Goal: Task Accomplishment & Management: Use online tool/utility

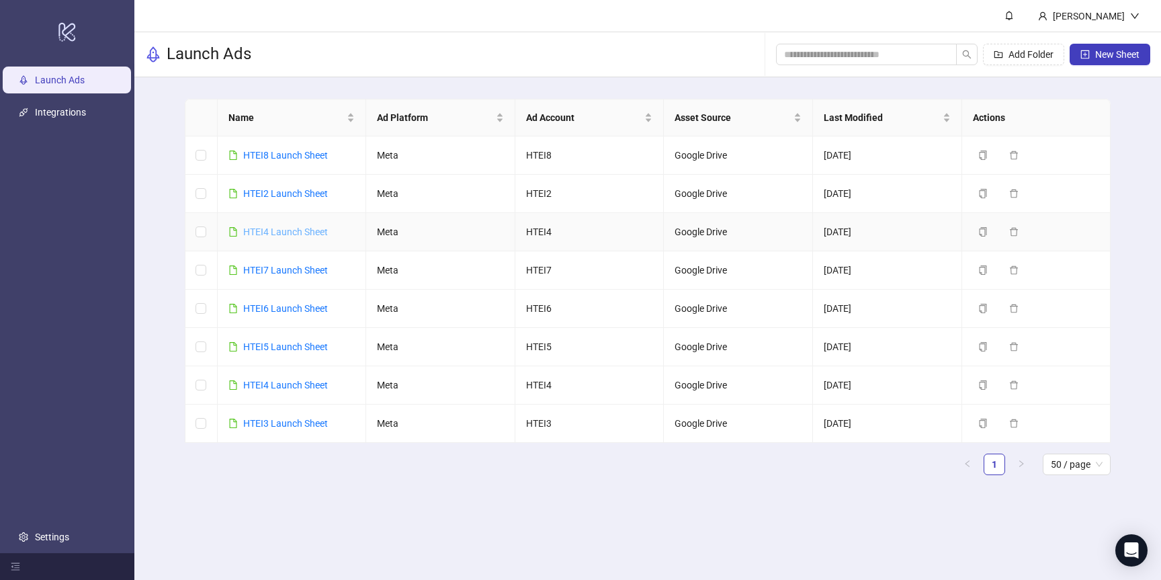
click at [308, 233] on link "HTEI4 Launch Sheet" at bounding box center [285, 232] width 85 height 11
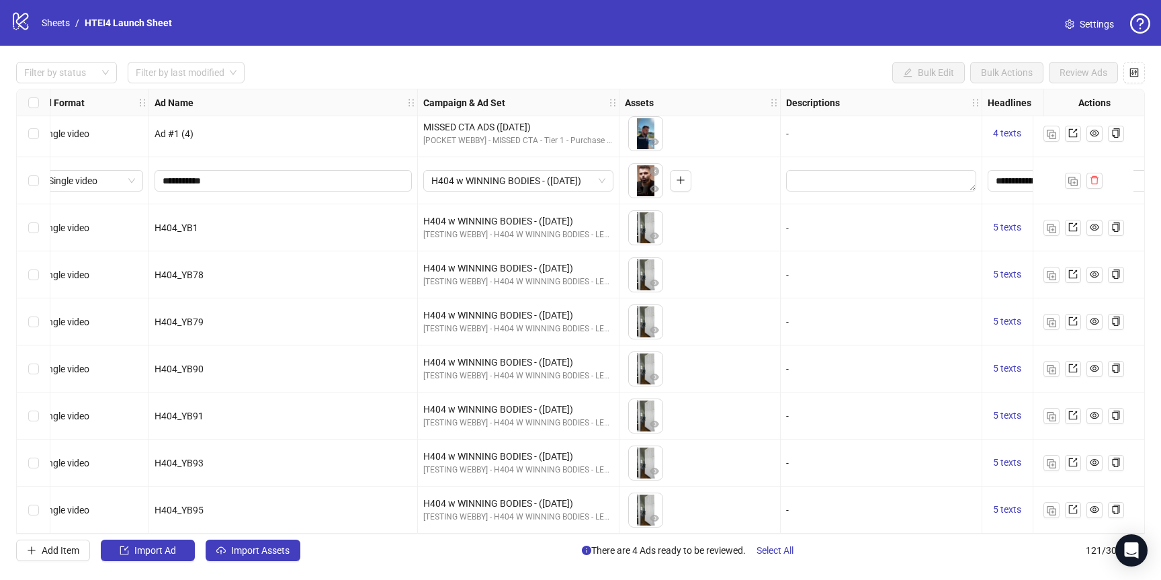
scroll to position [5281, 18]
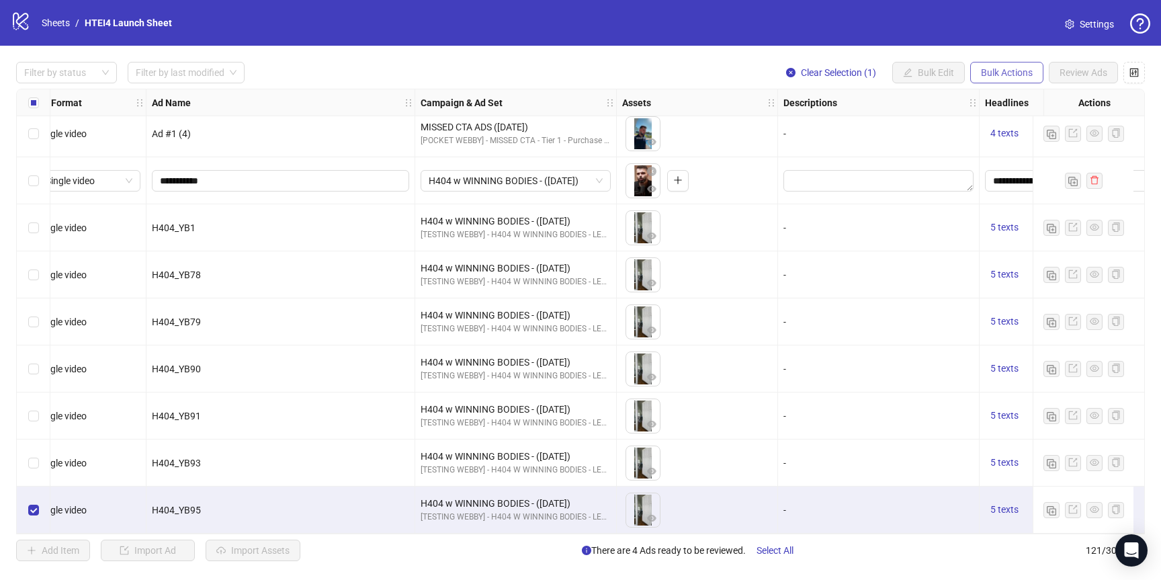
click at [991, 70] on span "Bulk Actions" at bounding box center [1007, 72] width 52 height 11
click at [991, 137] on span "Duplicate with assets" at bounding box center [1026, 143] width 92 height 15
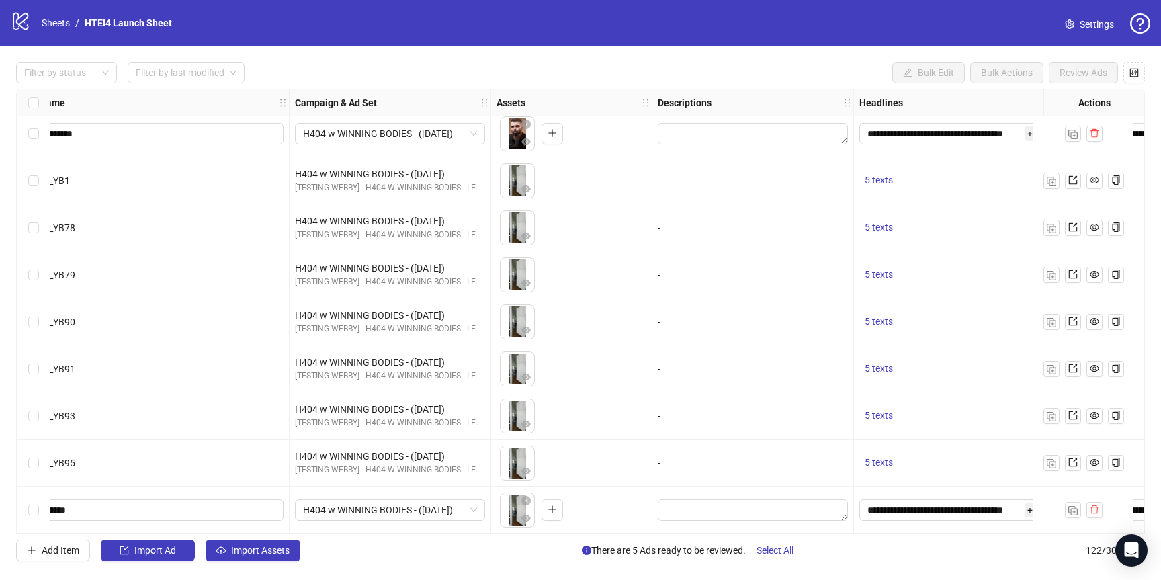
scroll to position [5328, 0]
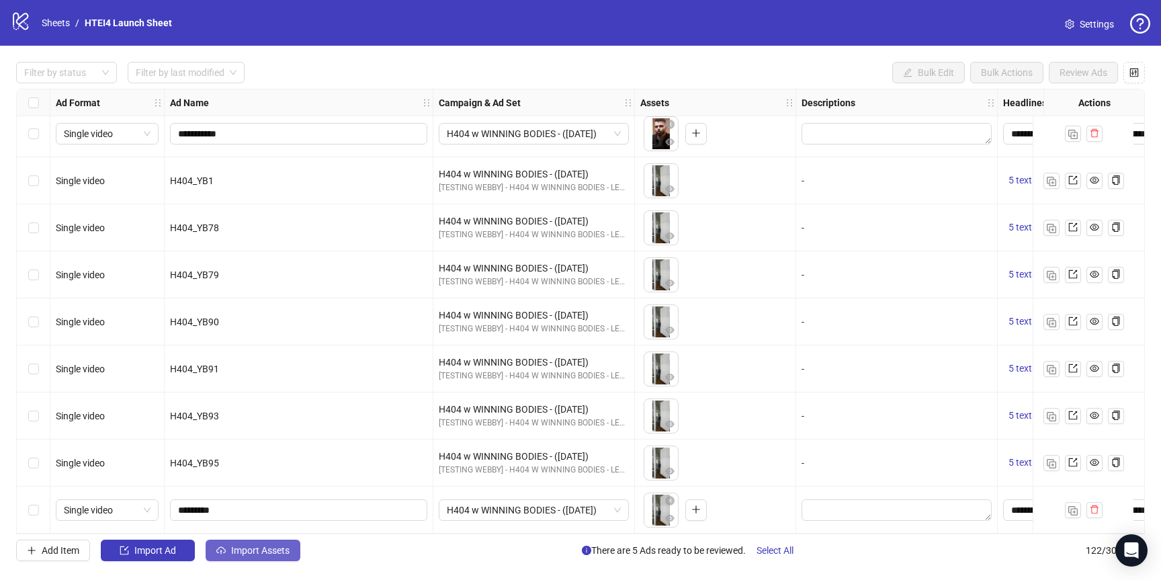
click at [247, 557] on button "Import Assets" at bounding box center [253, 551] width 95 height 22
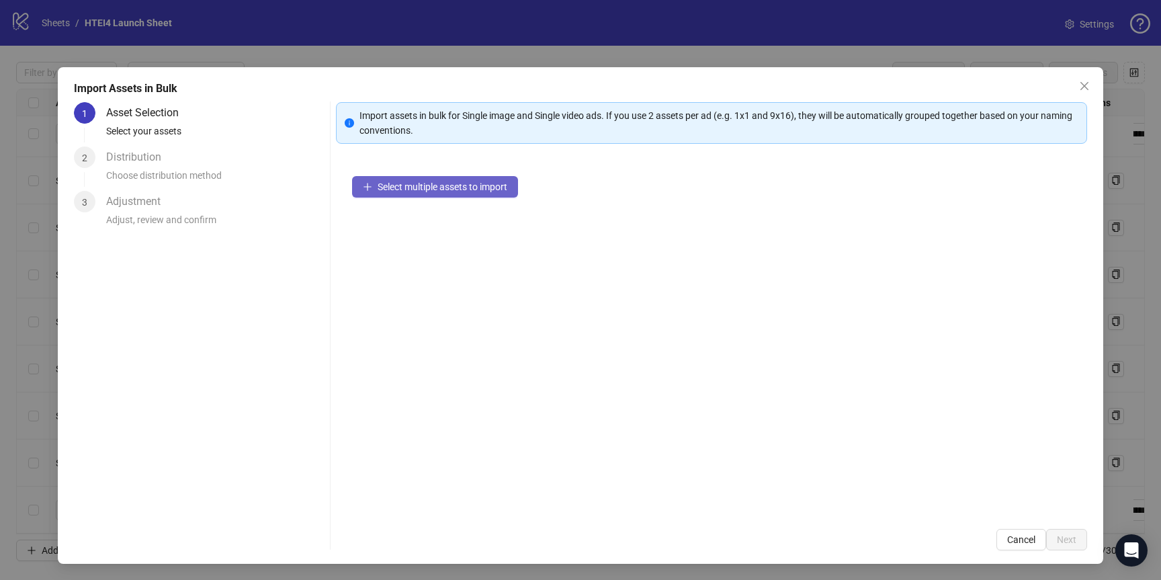
click at [468, 193] on button "Select multiple assets to import" at bounding box center [435, 187] width 166 height 22
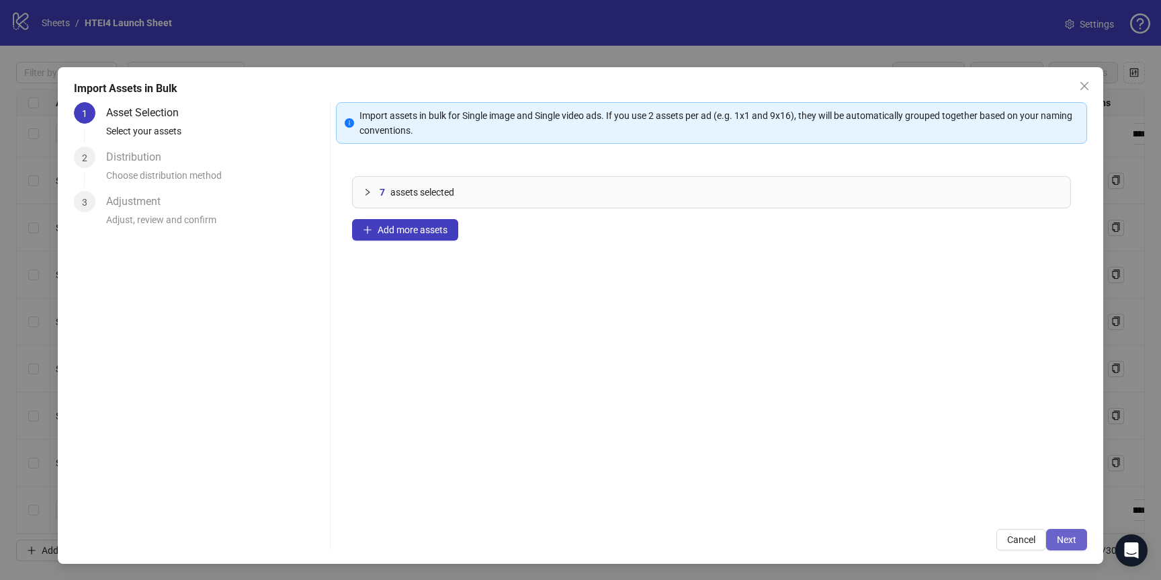
click at [1079, 548] on button "Next" at bounding box center [1067, 540] width 41 height 22
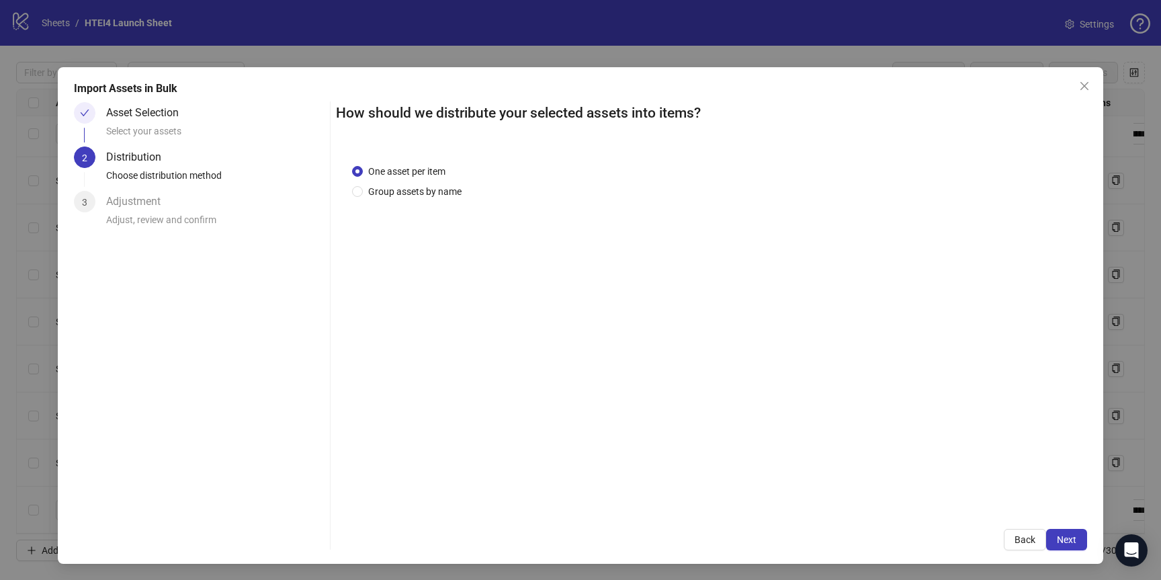
click at [1079, 548] on button "Next" at bounding box center [1067, 540] width 41 height 22
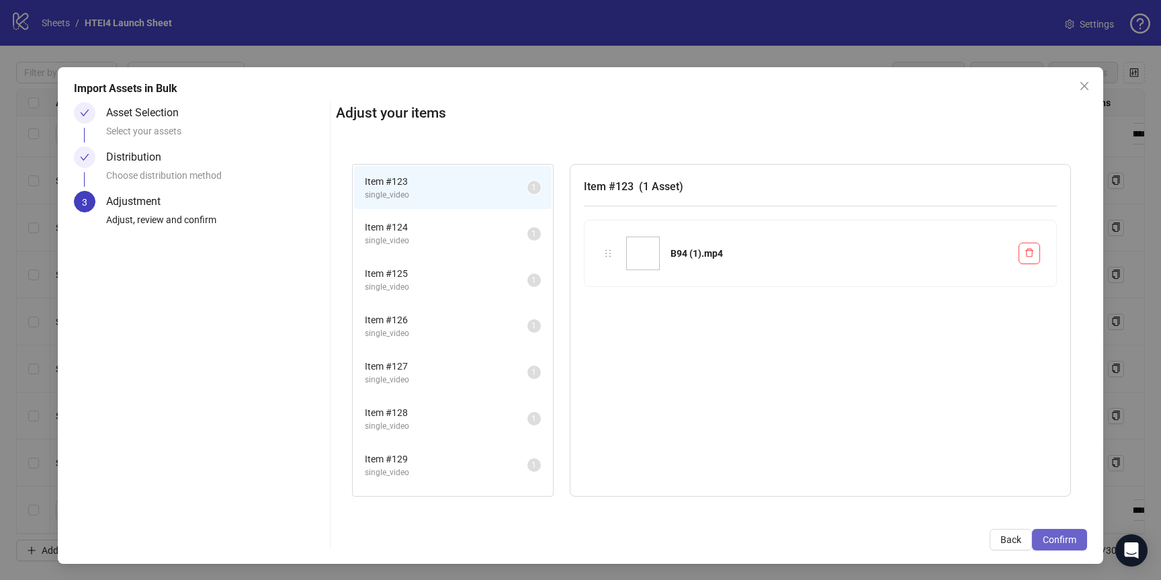
click at [1077, 544] on button "Confirm" at bounding box center [1059, 540] width 55 height 22
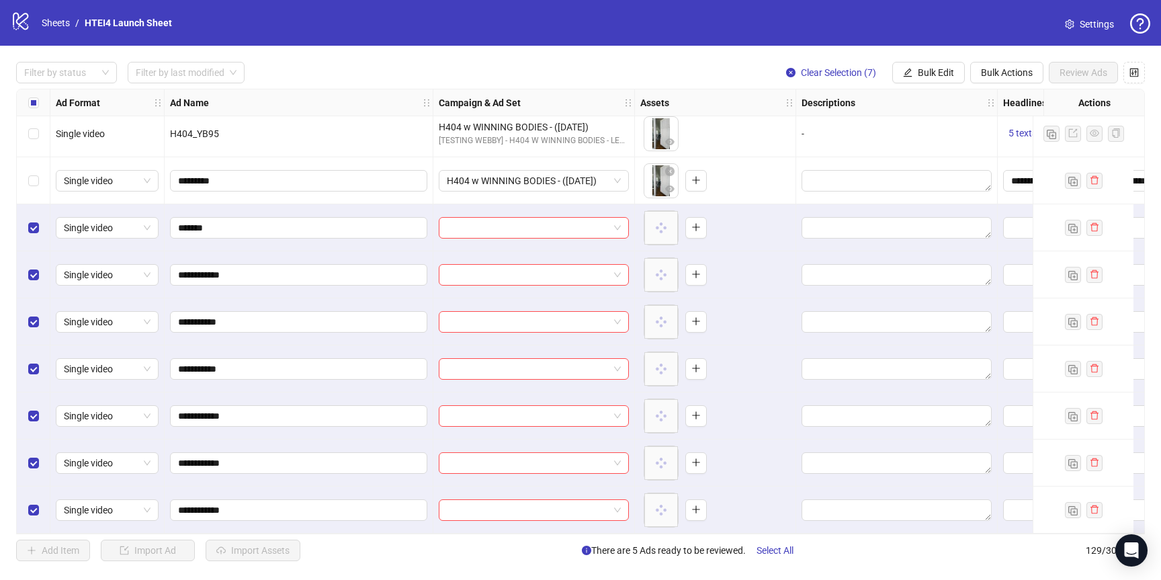
scroll to position [5657, 548]
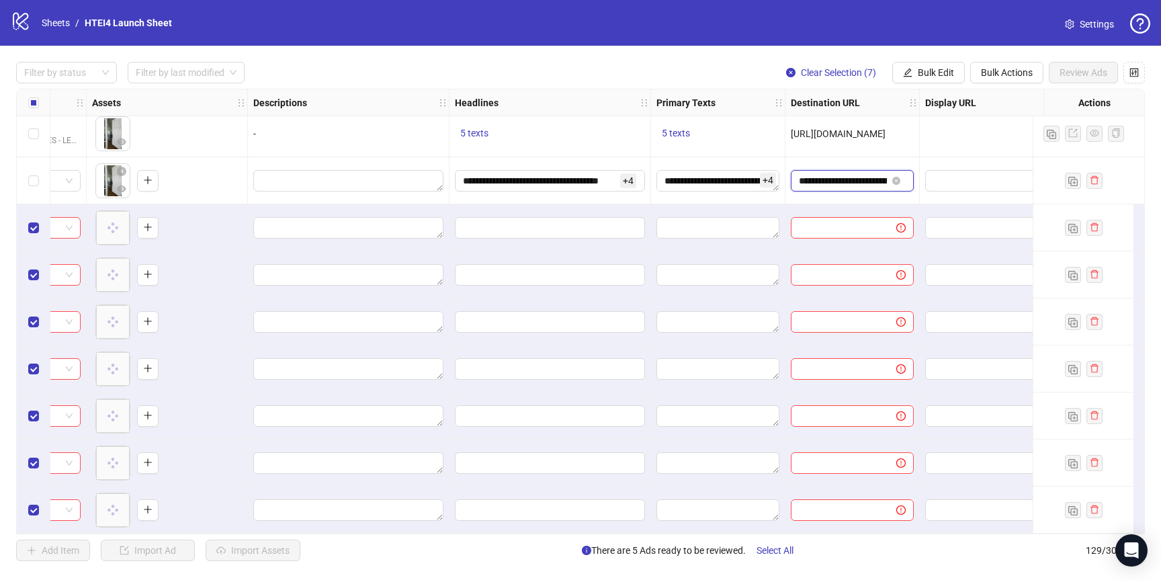
click at [825, 177] on input "**********" at bounding box center [843, 180] width 88 height 15
drag, startPoint x: 825, startPoint y: 177, endPoint x: 889, endPoint y: 177, distance: 64.5
click at [889, 177] on span "**********" at bounding box center [852, 181] width 123 height 22
click at [861, 177] on input "**********" at bounding box center [843, 180] width 88 height 15
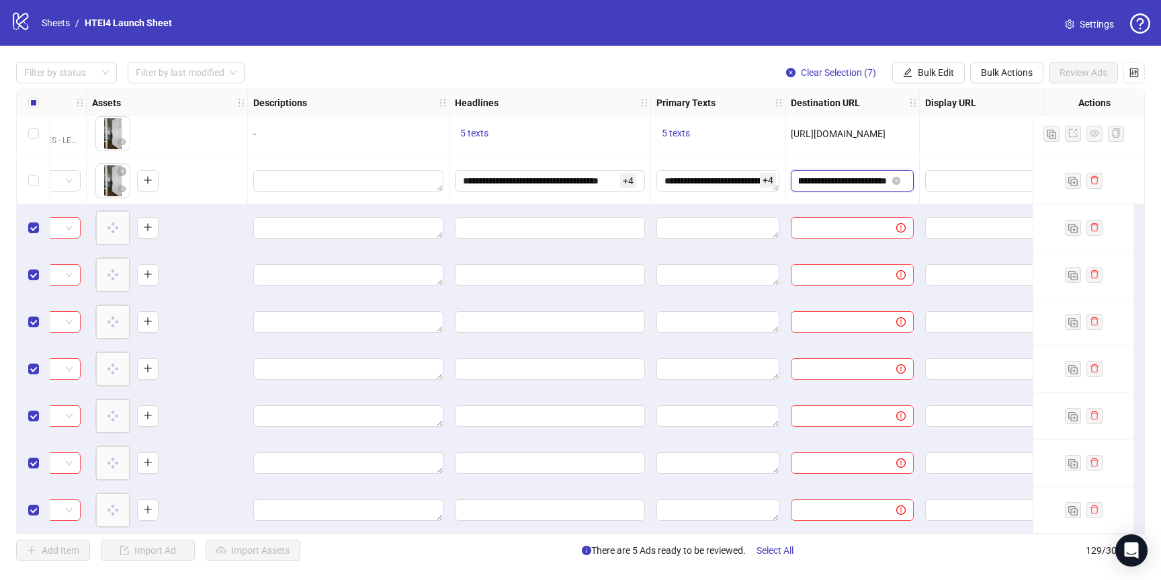
click at [861, 177] on input "**********" at bounding box center [843, 180] width 88 height 15
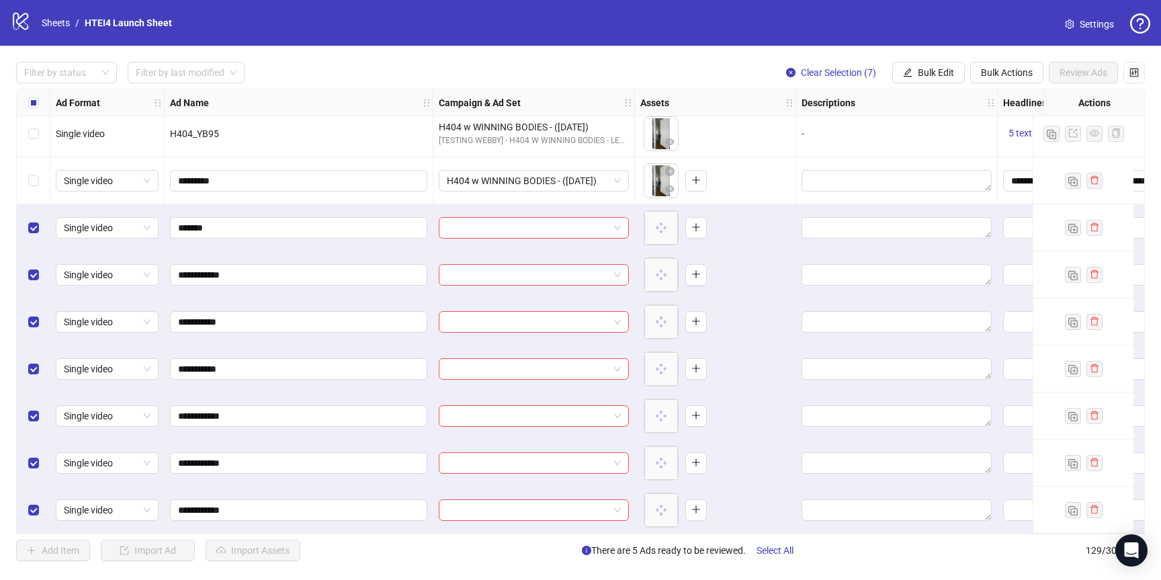
click at [39, 175] on div "Select row 122" at bounding box center [34, 180] width 34 height 47
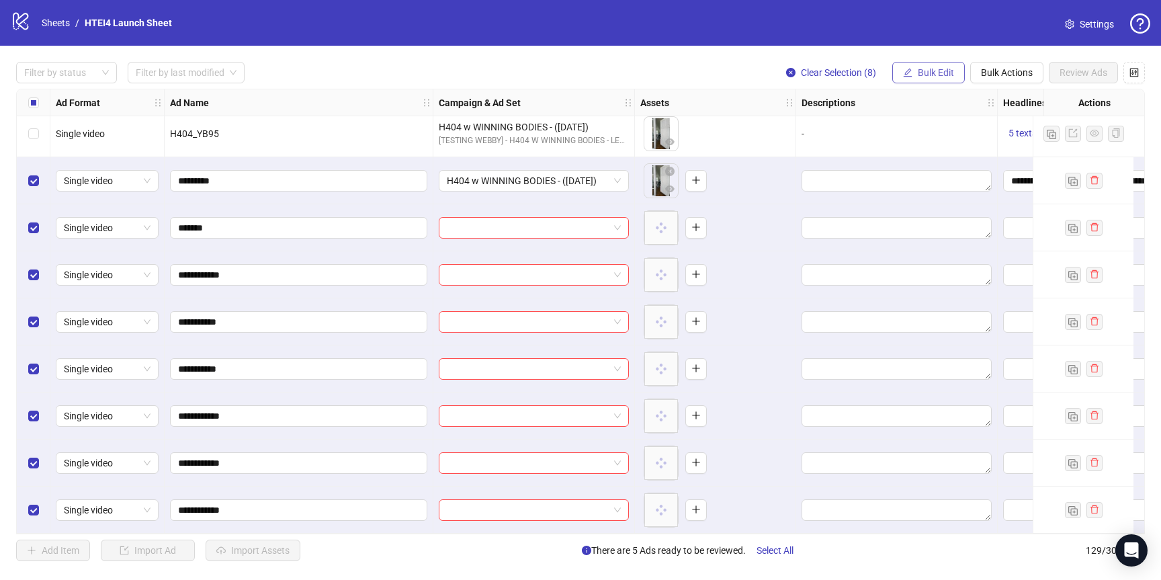
click at [918, 75] on span "Bulk Edit" at bounding box center [936, 72] width 36 height 11
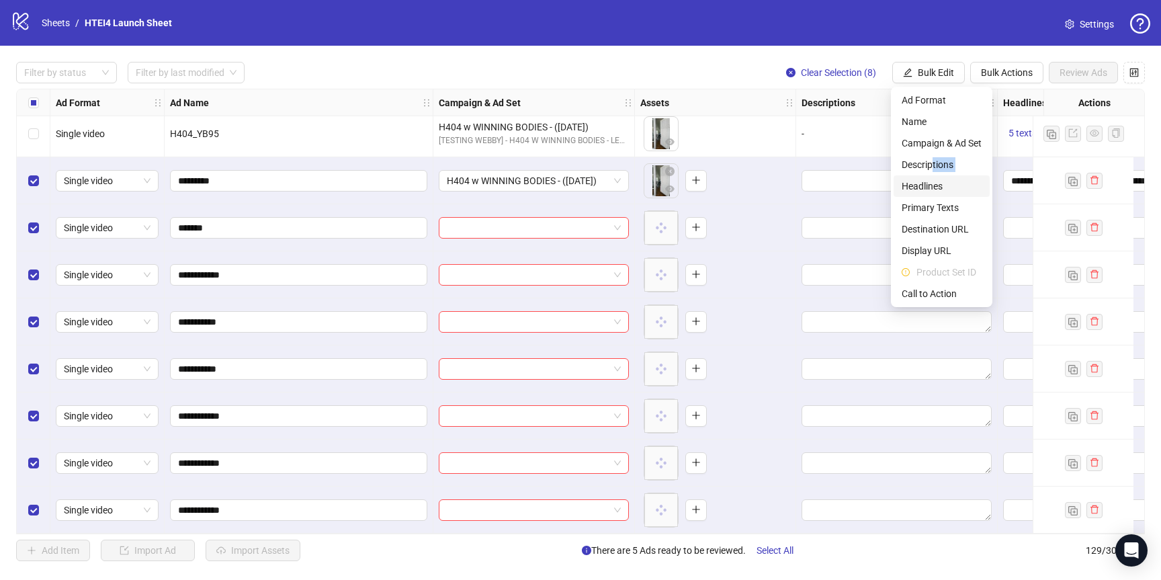
drag, startPoint x: 932, startPoint y: 159, endPoint x: 932, endPoint y: 178, distance: 19.5
click at [932, 178] on ul "Ad Format Name Campaign & Ad Set Descriptions Headlines Primary Texts Destinati…" at bounding box center [941, 197] width 101 height 220
click at [932, 182] on span "Headlines" at bounding box center [942, 186] width 80 height 15
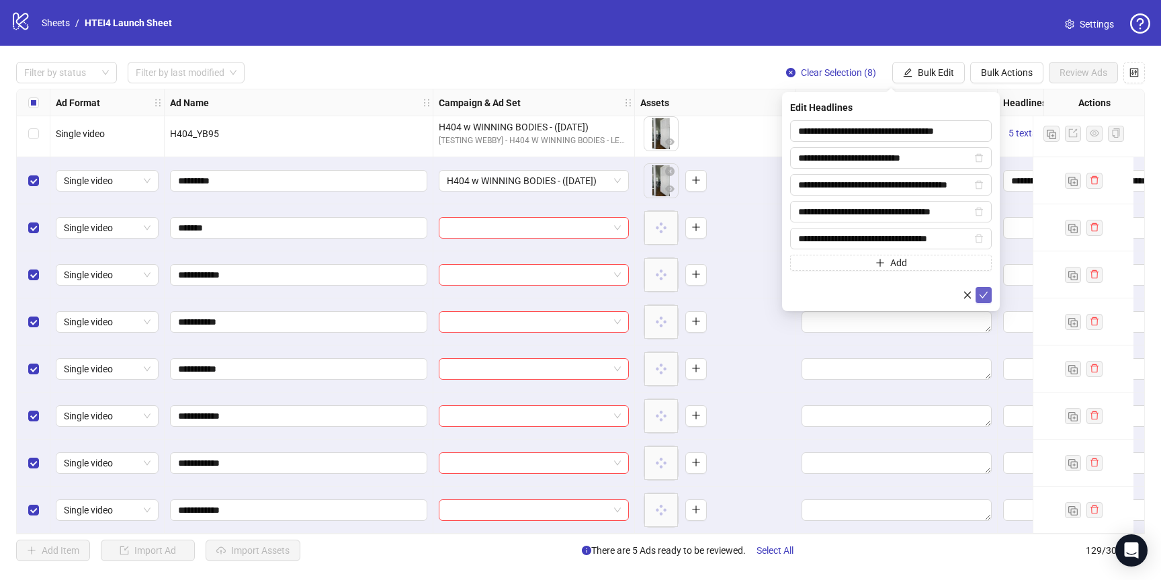
click at [982, 291] on icon "check" at bounding box center [983, 294] width 9 height 9
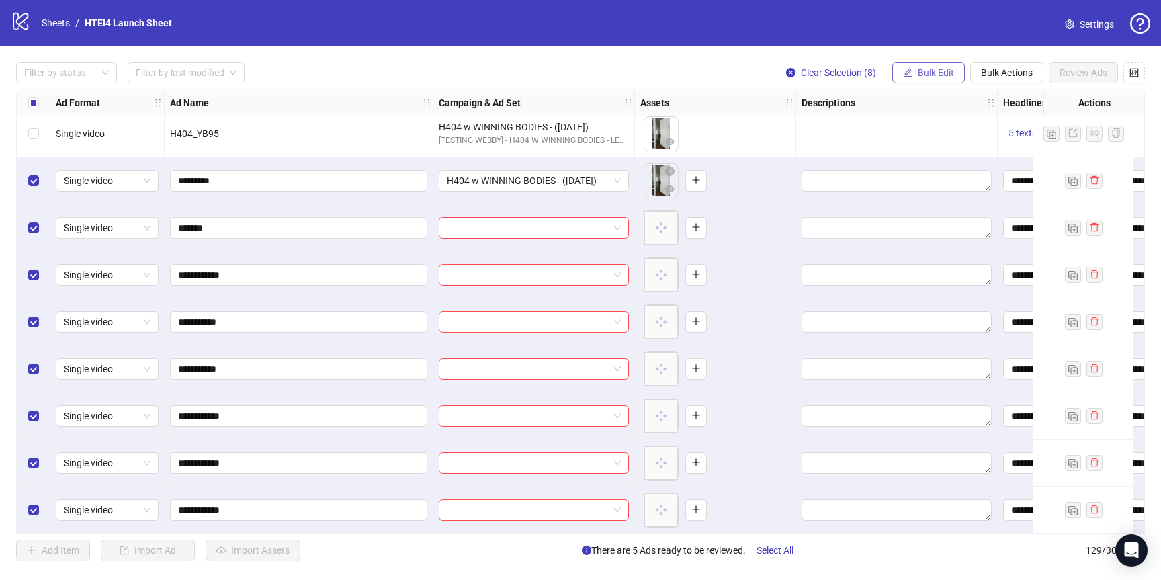
click at [944, 72] on span "Bulk Edit" at bounding box center [936, 72] width 36 height 11
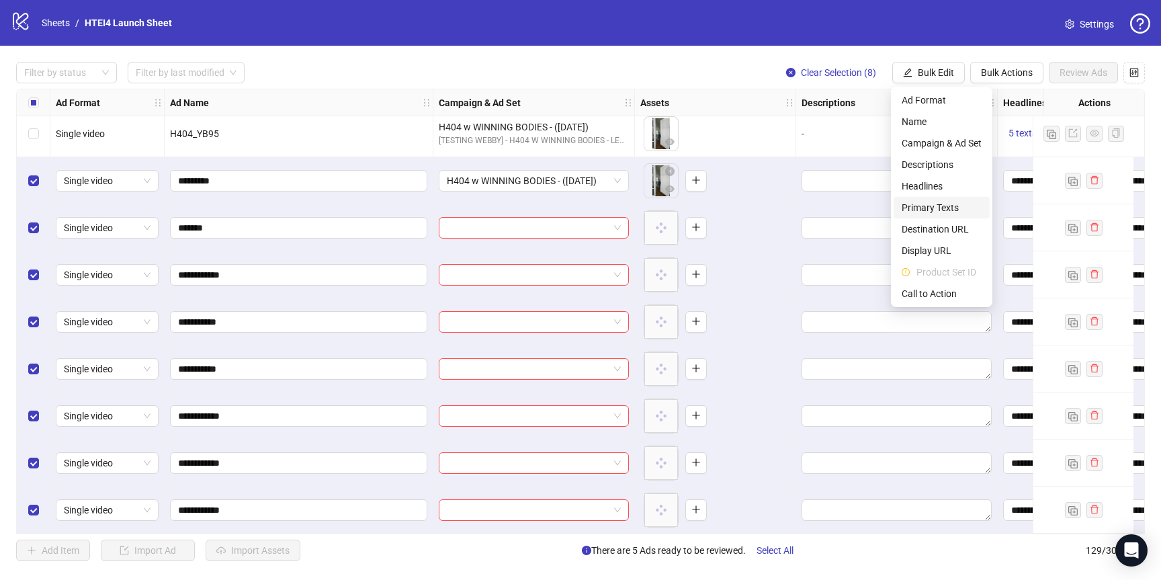
click at [933, 203] on span "Primary Texts" at bounding box center [942, 207] width 80 height 15
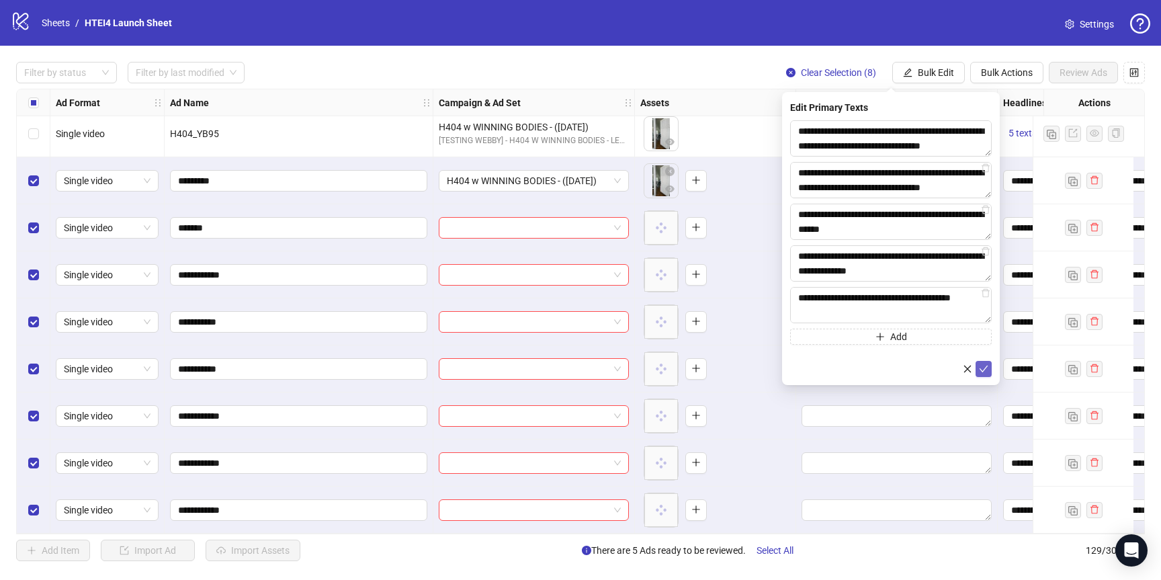
click at [985, 370] on icon "check" at bounding box center [983, 368] width 9 height 9
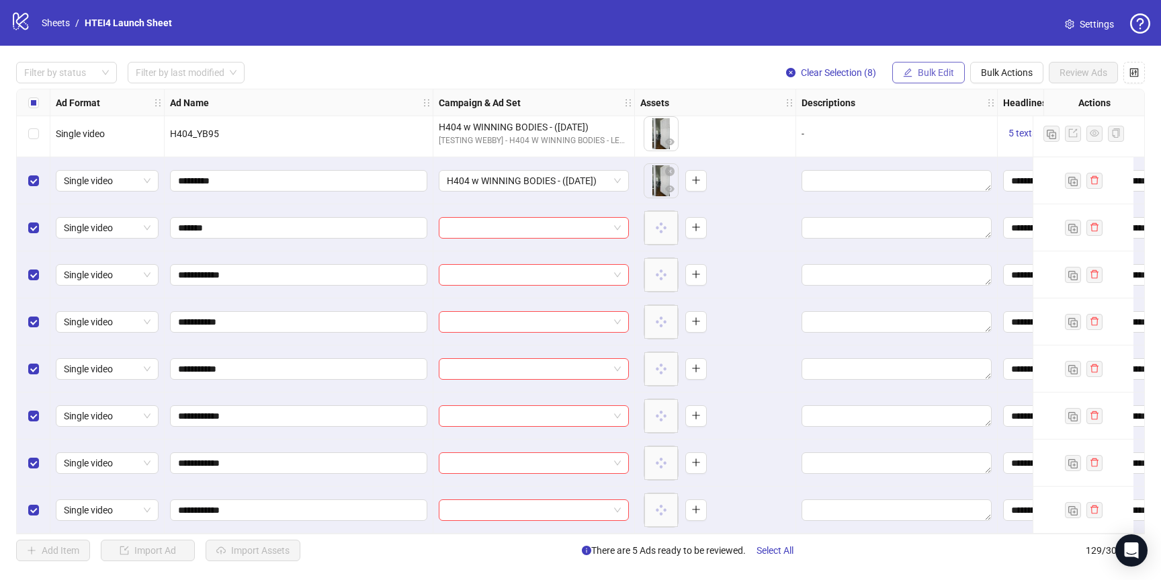
click at [928, 75] on span "Bulk Edit" at bounding box center [936, 72] width 36 height 11
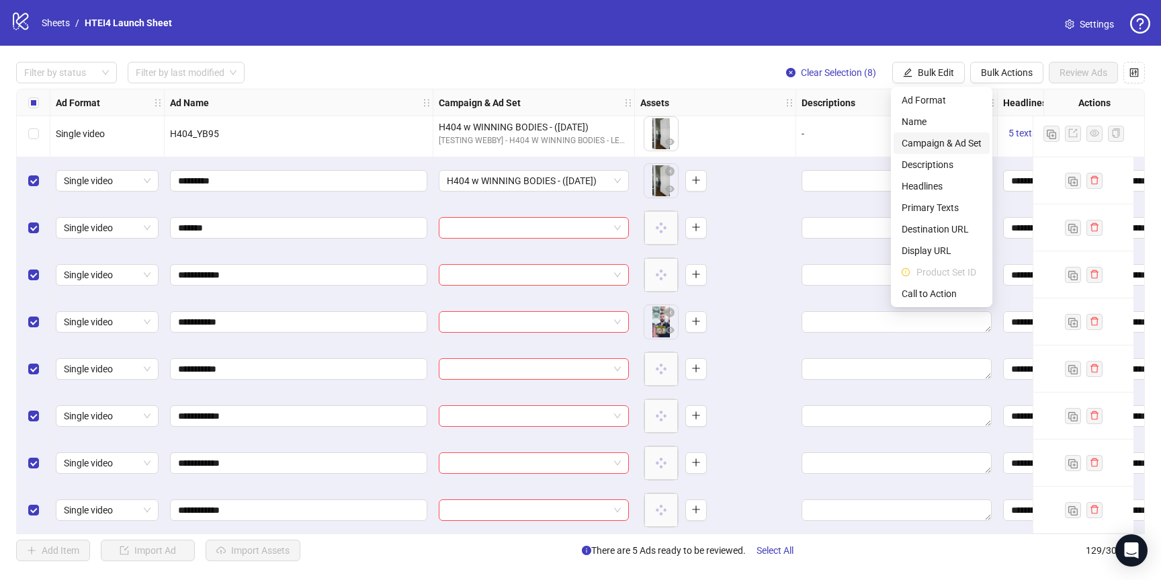
click at [934, 141] on span "Campaign & Ad Set" at bounding box center [942, 143] width 80 height 15
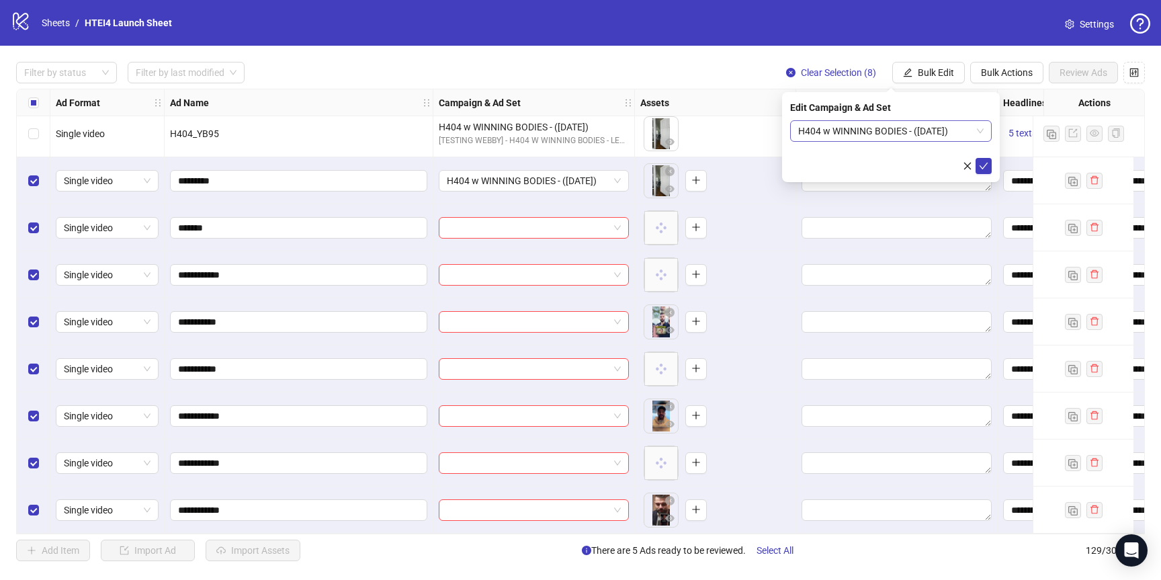
click at [887, 134] on span "H404 w WINNING BODIES - ([DATE])" at bounding box center [891, 131] width 186 height 20
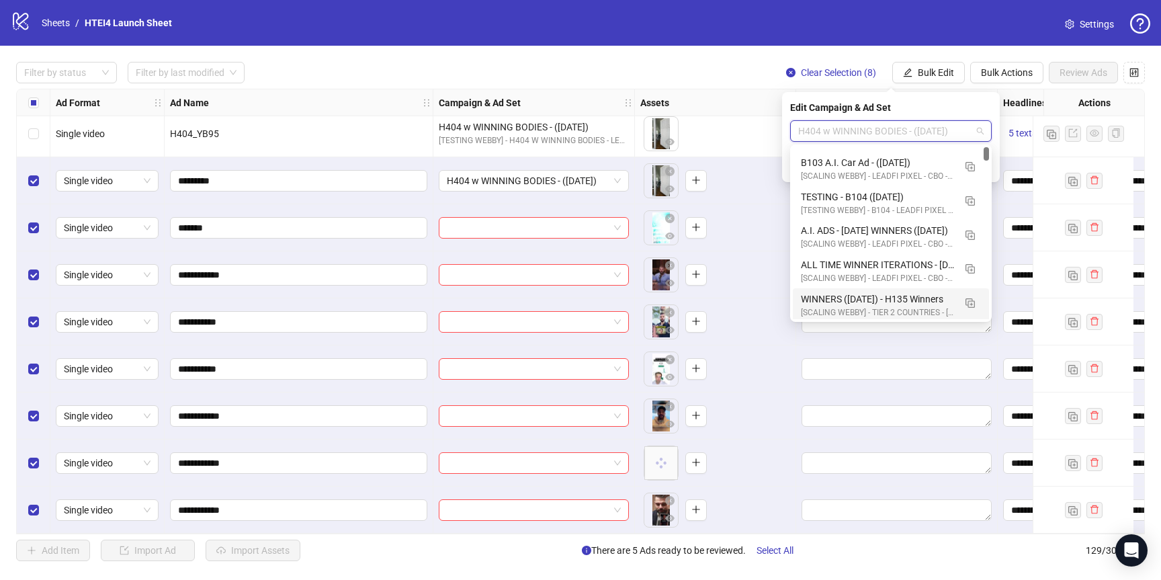
scroll to position [0, 0]
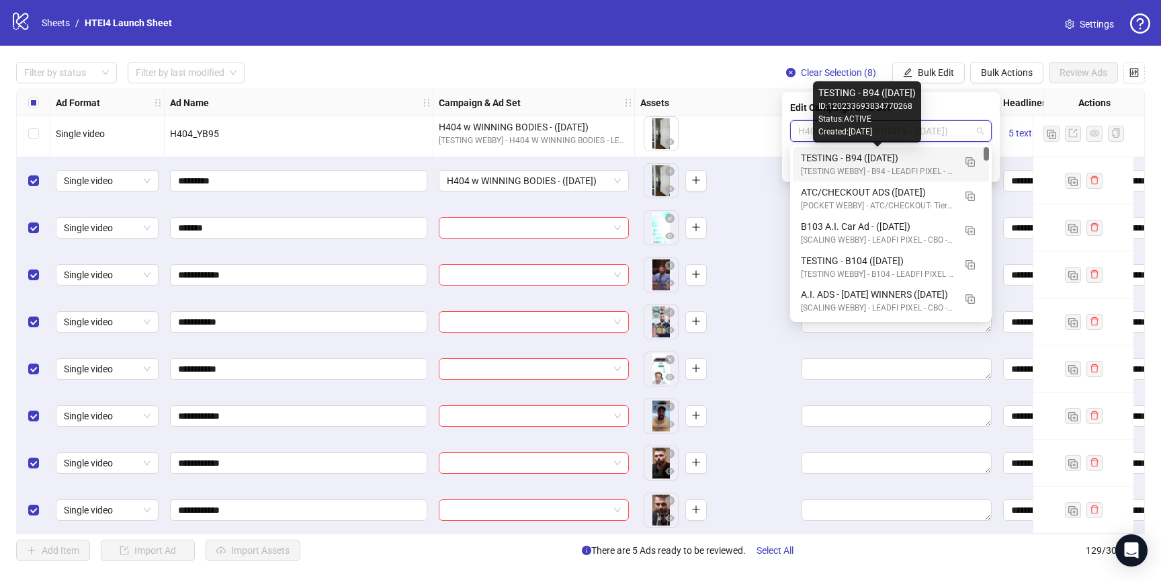
click at [924, 155] on div "TESTING - B94 ([DATE])" at bounding box center [877, 158] width 153 height 15
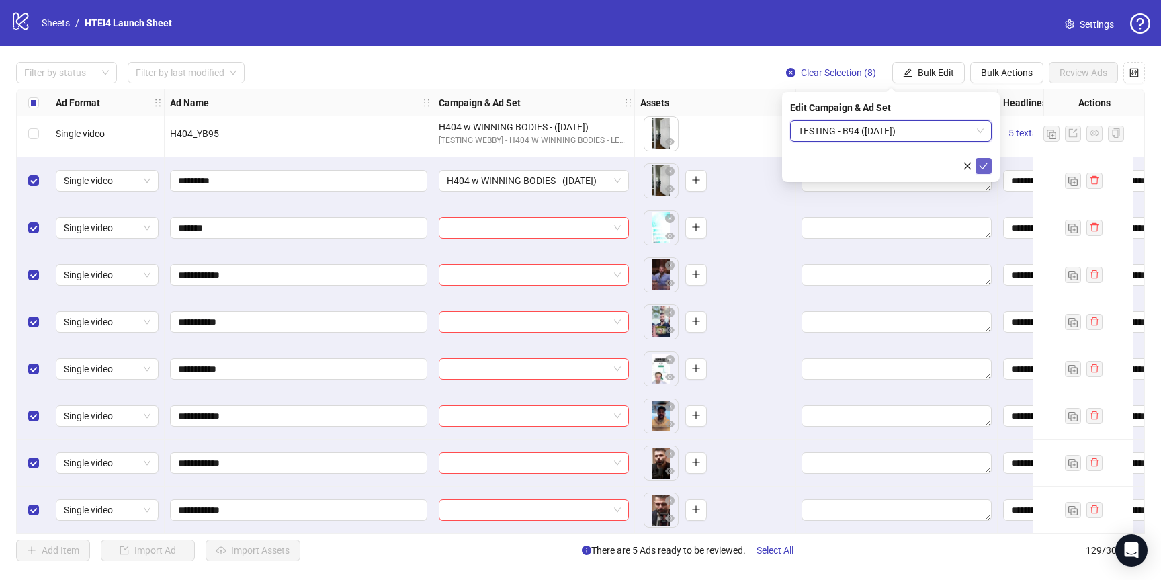
click at [986, 169] on icon "check" at bounding box center [983, 165] width 9 height 9
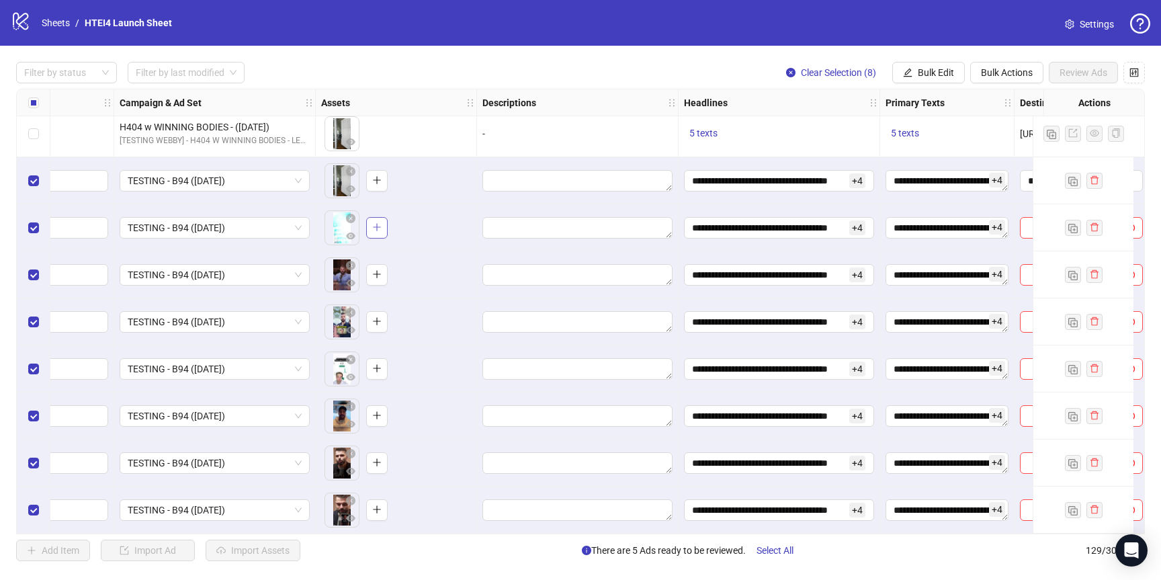
scroll to position [5657, 619]
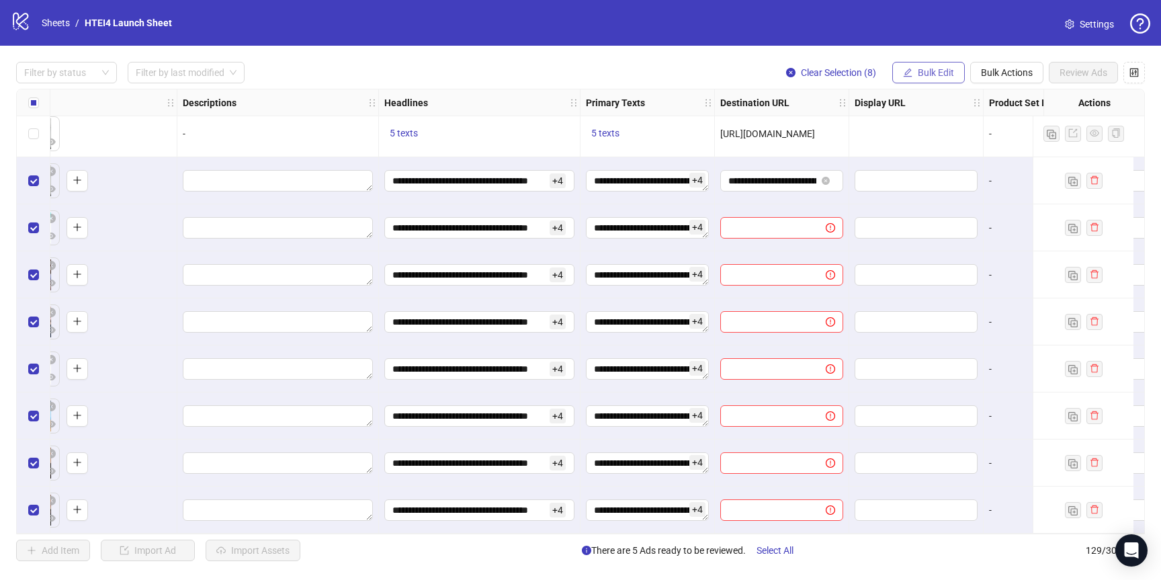
click at [931, 77] on span "Bulk Edit" at bounding box center [936, 72] width 36 height 11
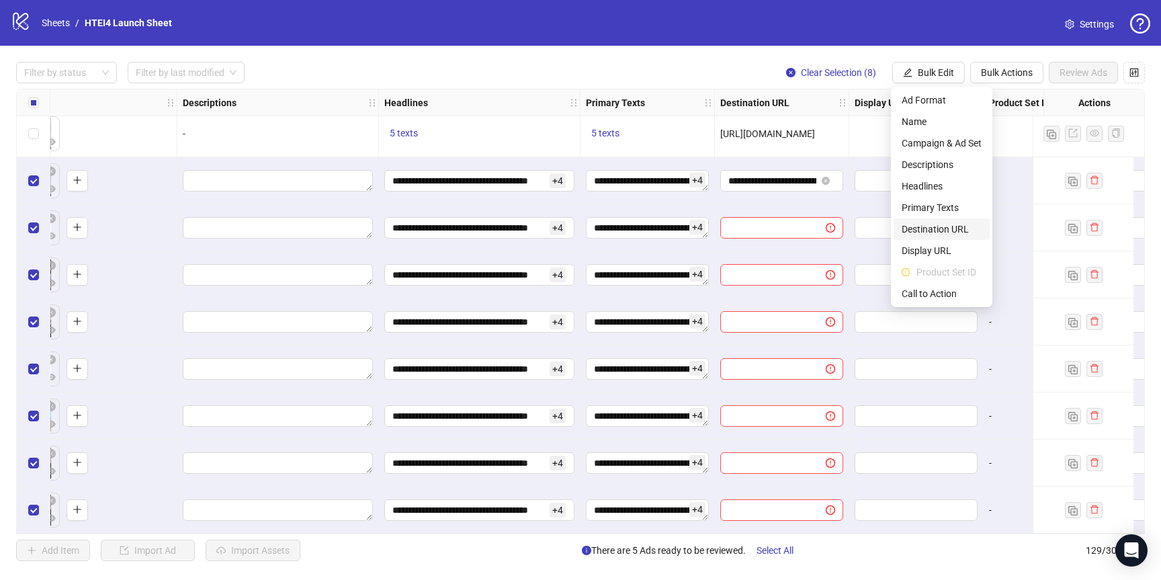
click at [942, 231] on span "Destination URL" at bounding box center [942, 229] width 80 height 15
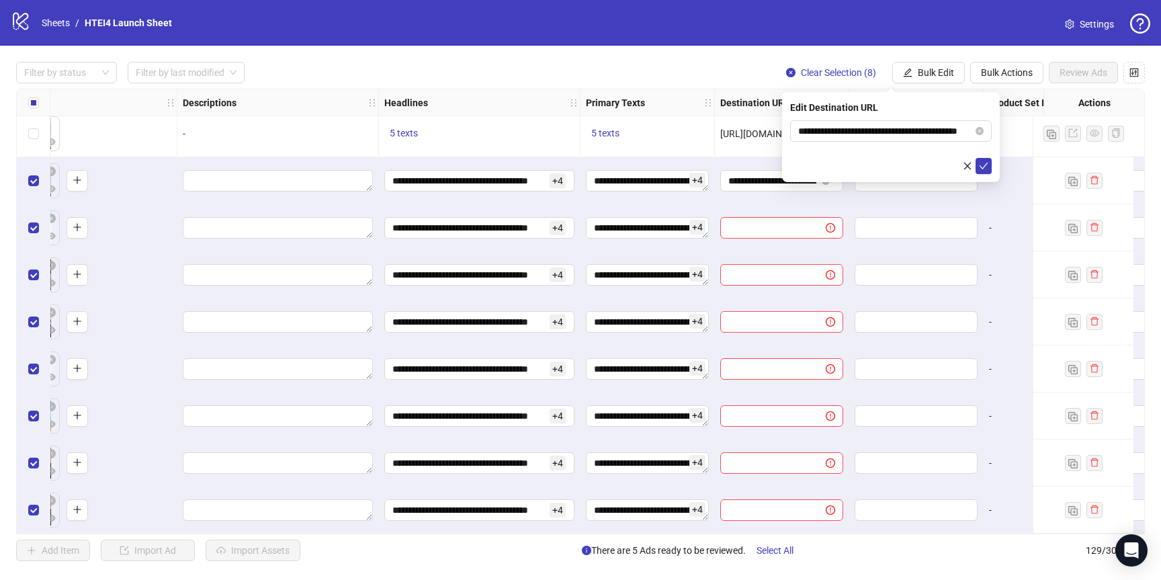
click at [993, 169] on div "**********" at bounding box center [891, 137] width 218 height 90
click at [989, 169] on button "submit" at bounding box center [984, 166] width 16 height 16
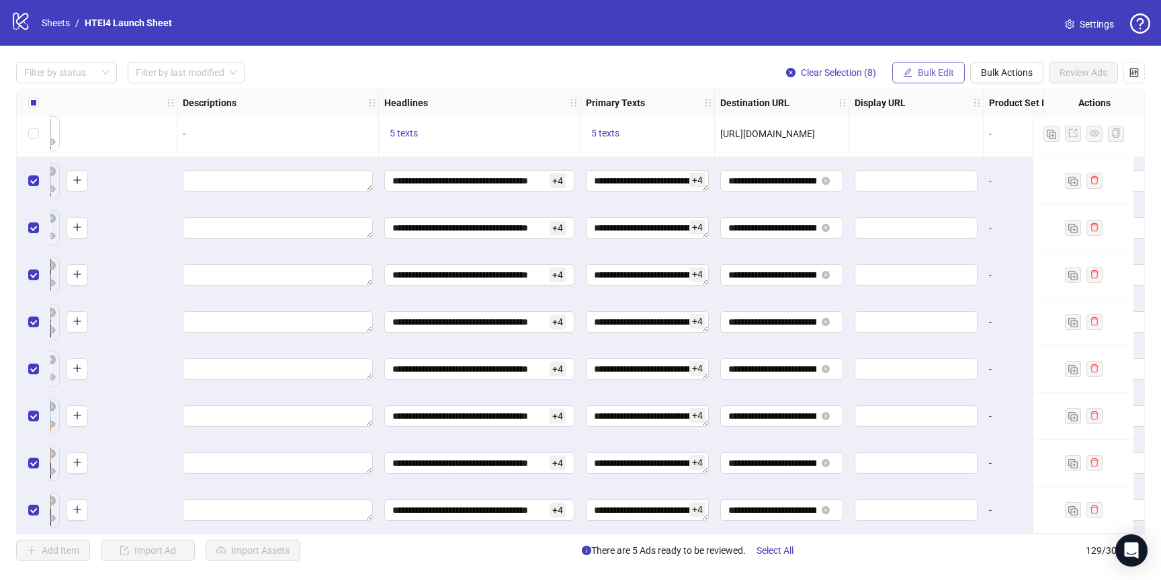
click at [934, 67] on span "Bulk Edit" at bounding box center [936, 72] width 36 height 11
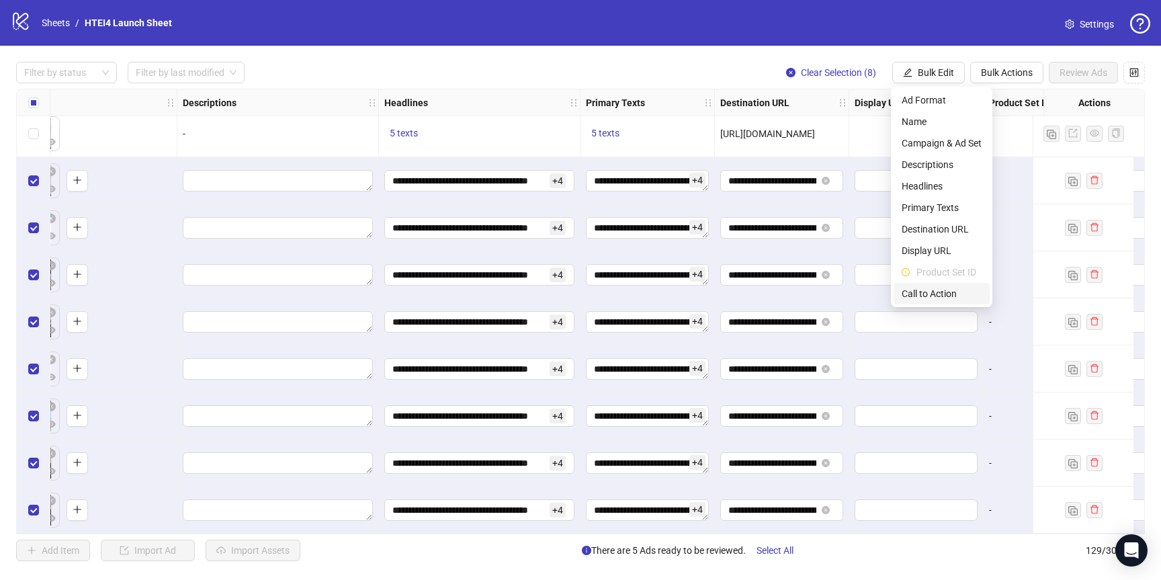
click at [940, 288] on span "Call to Action" at bounding box center [942, 293] width 80 height 15
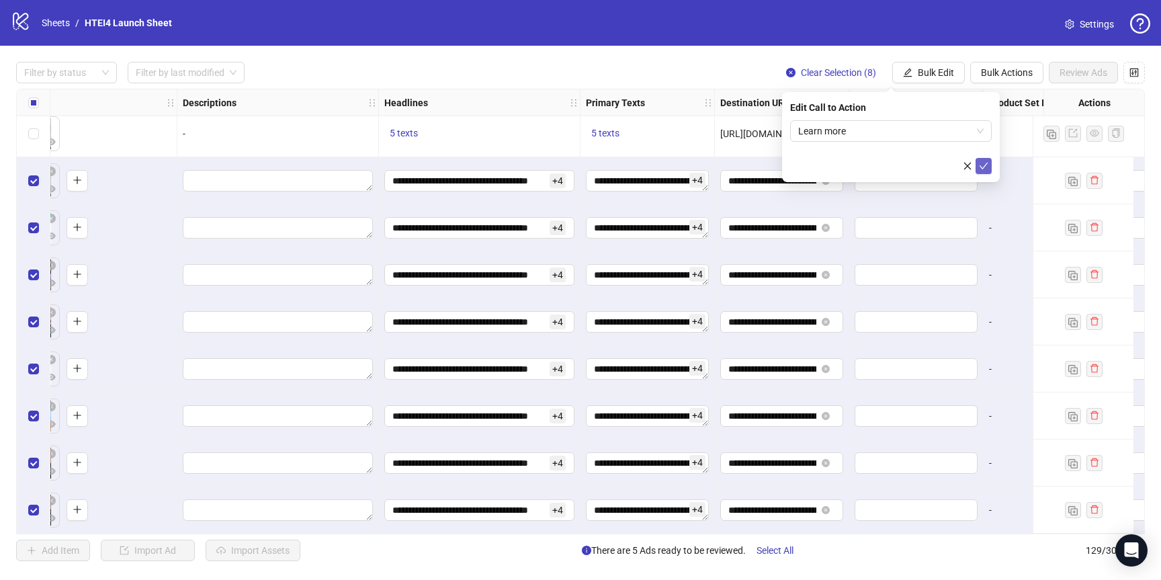
click at [979, 166] on icon "check" at bounding box center [983, 165] width 9 height 9
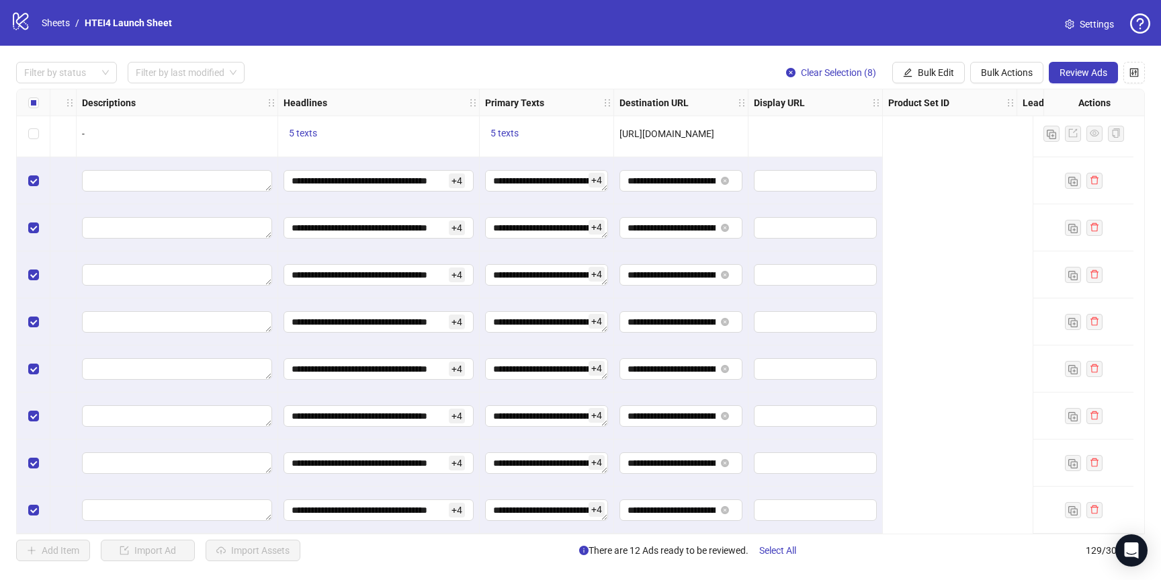
scroll to position [5657, 0]
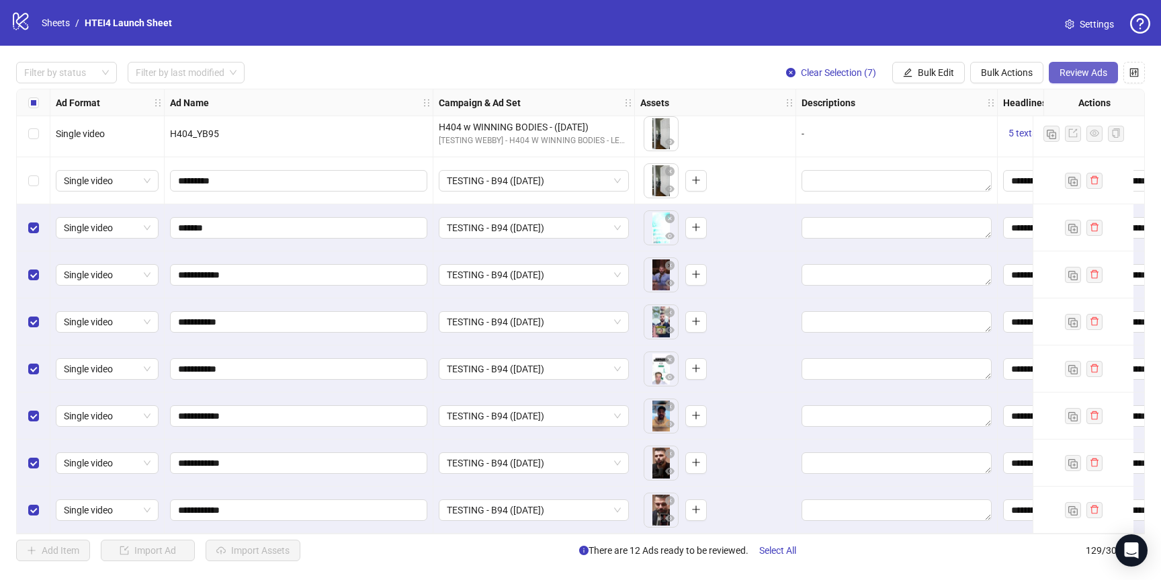
click at [1066, 76] on span "Review Ads" at bounding box center [1084, 72] width 48 height 11
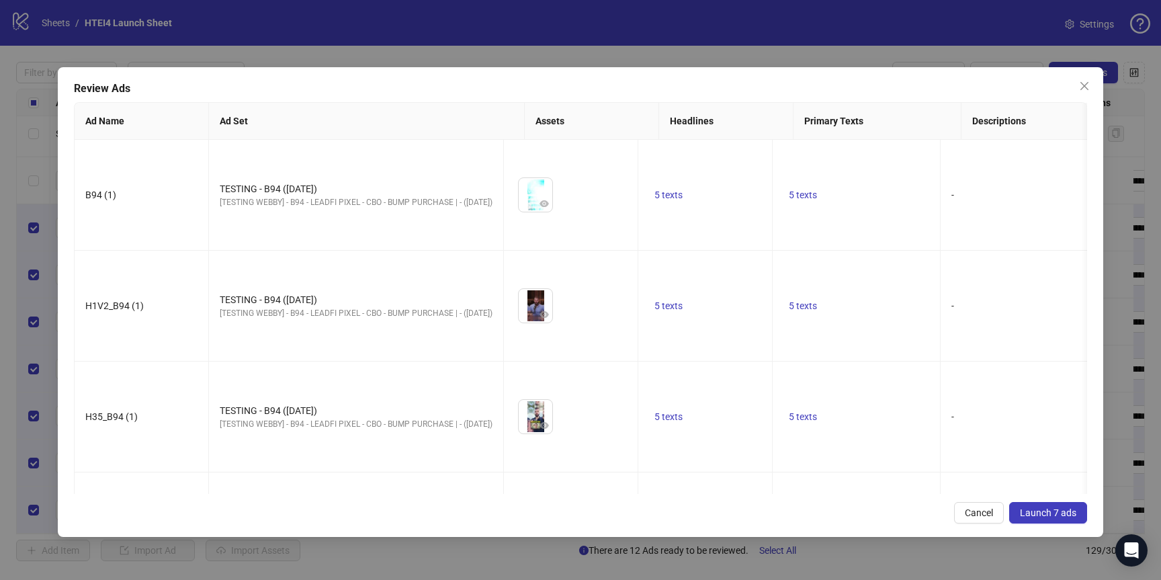
click at [1040, 512] on span "Launch 7 ads" at bounding box center [1048, 512] width 56 height 11
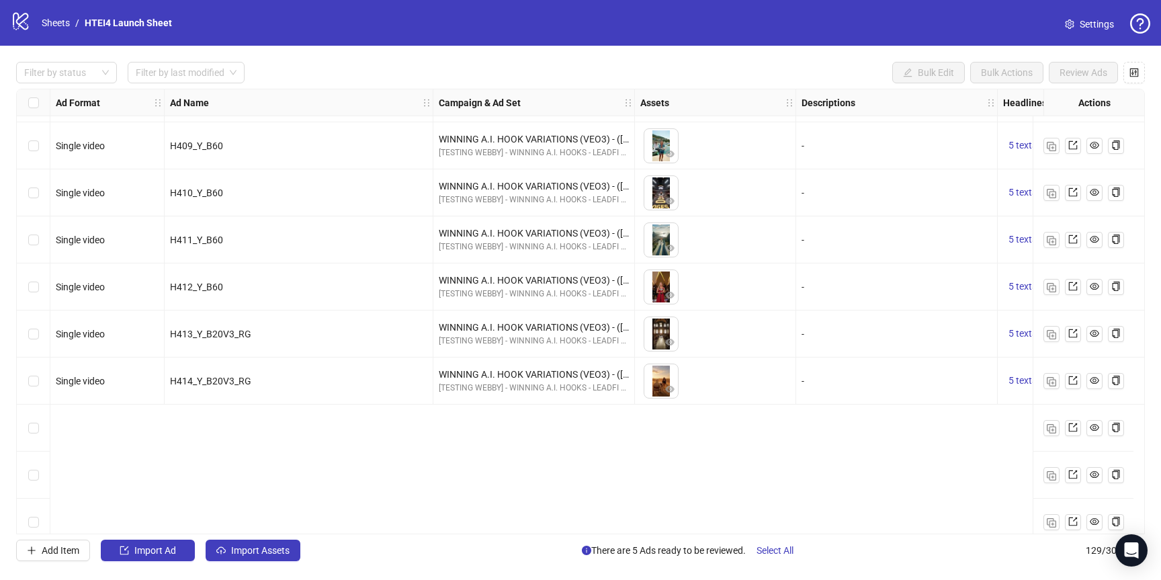
scroll to position [3195, 0]
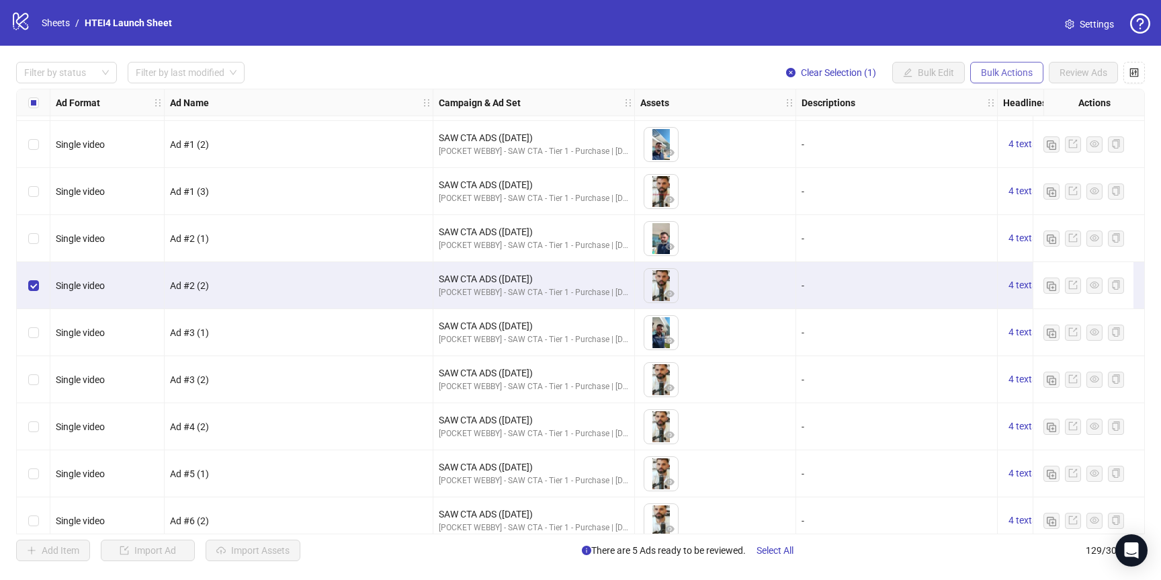
click at [973, 74] on button "Bulk Actions" at bounding box center [1007, 73] width 73 height 22
click at [1000, 149] on span "Duplicate with assets" at bounding box center [1026, 143] width 92 height 15
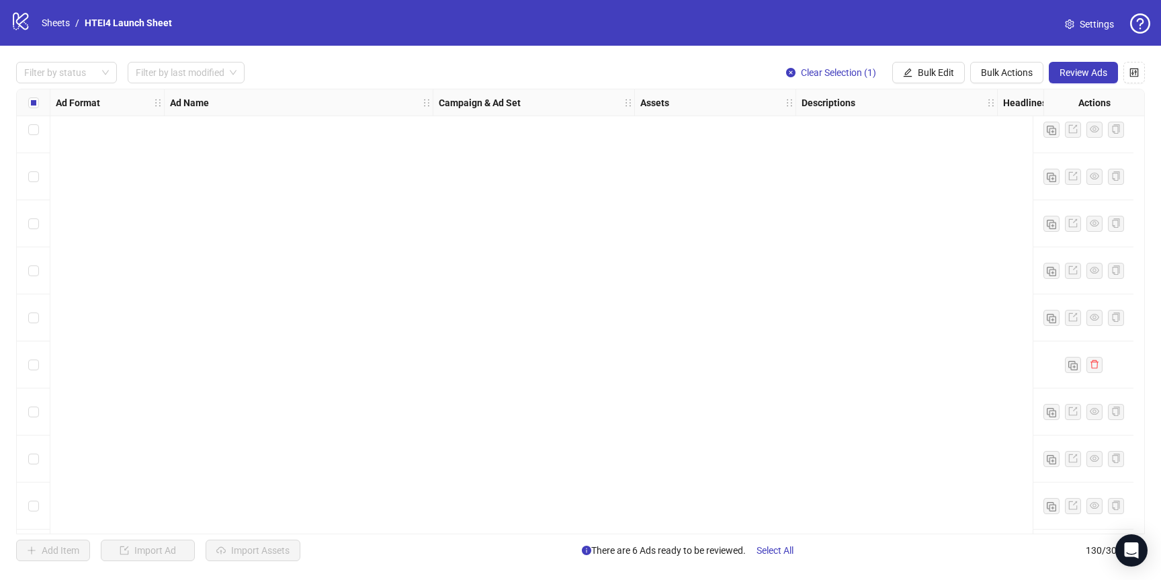
scroll to position [5704, 0]
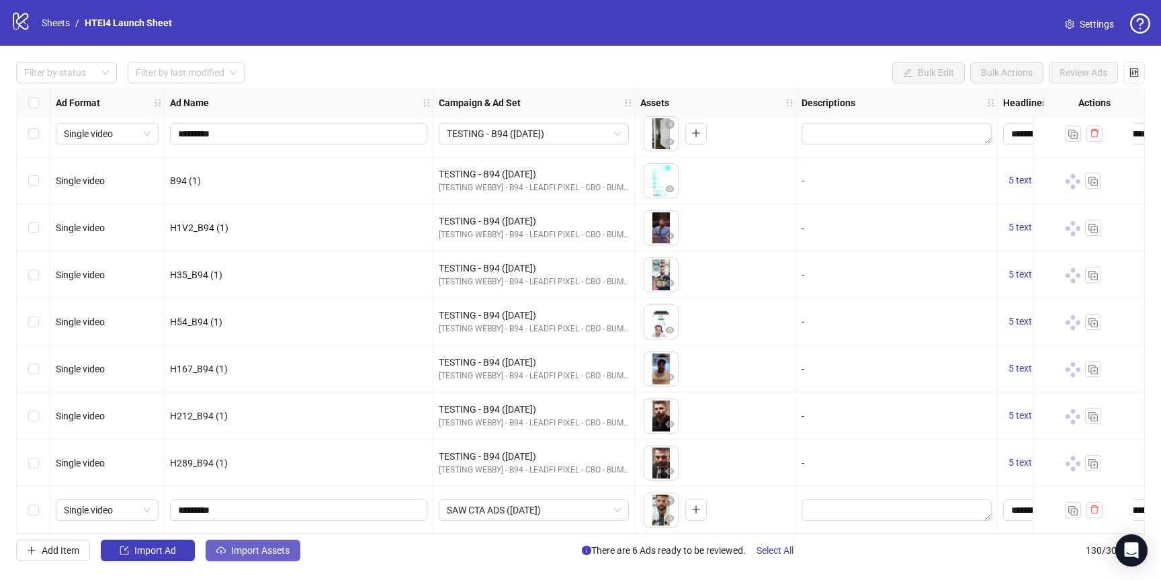
click at [271, 555] on span "Import Assets" at bounding box center [260, 550] width 58 height 11
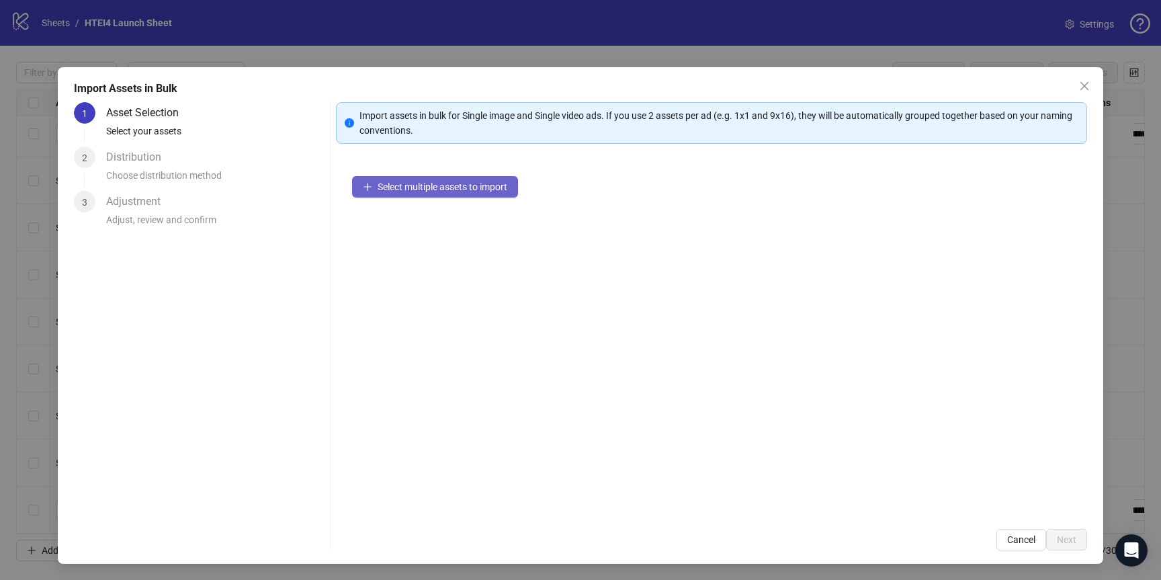
click at [448, 184] on span "Select multiple assets to import" at bounding box center [443, 186] width 130 height 11
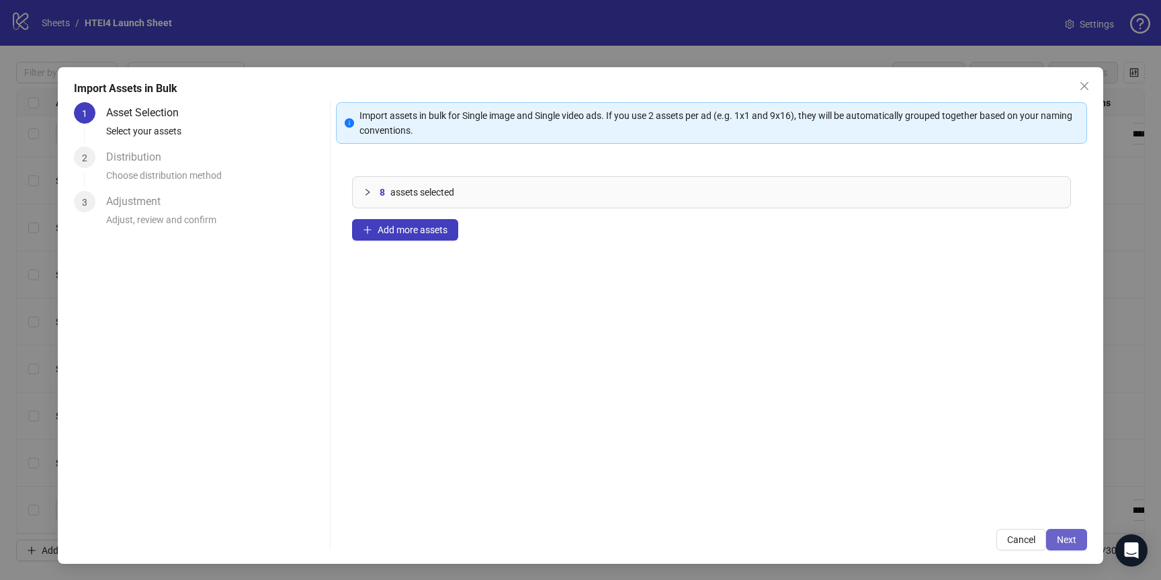
click at [1065, 536] on span "Next" at bounding box center [1066, 539] width 19 height 11
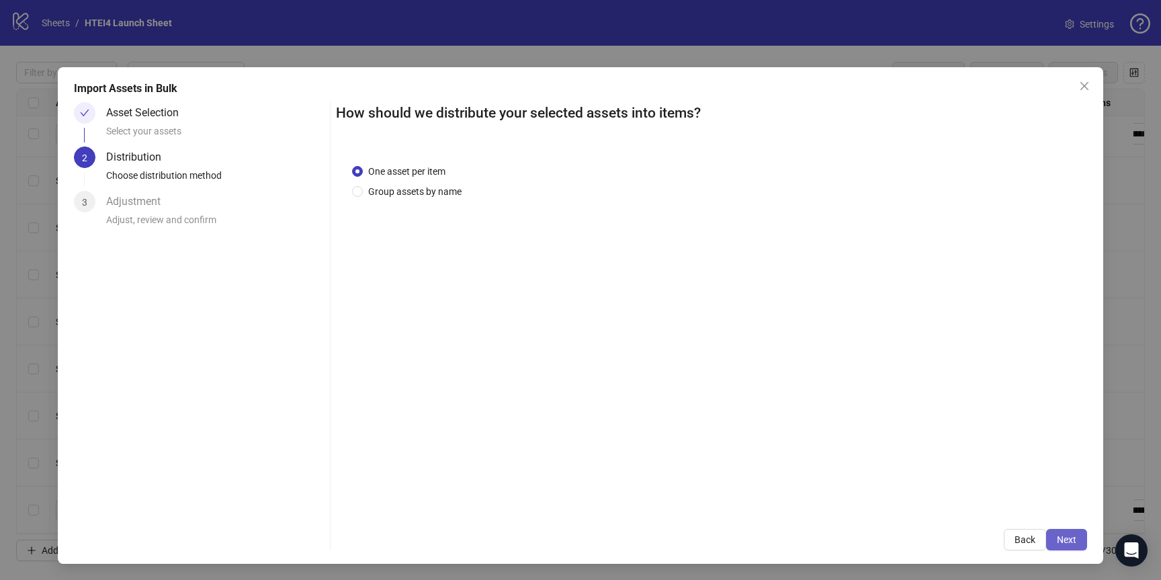
click at [1069, 544] on span "Next" at bounding box center [1066, 539] width 19 height 11
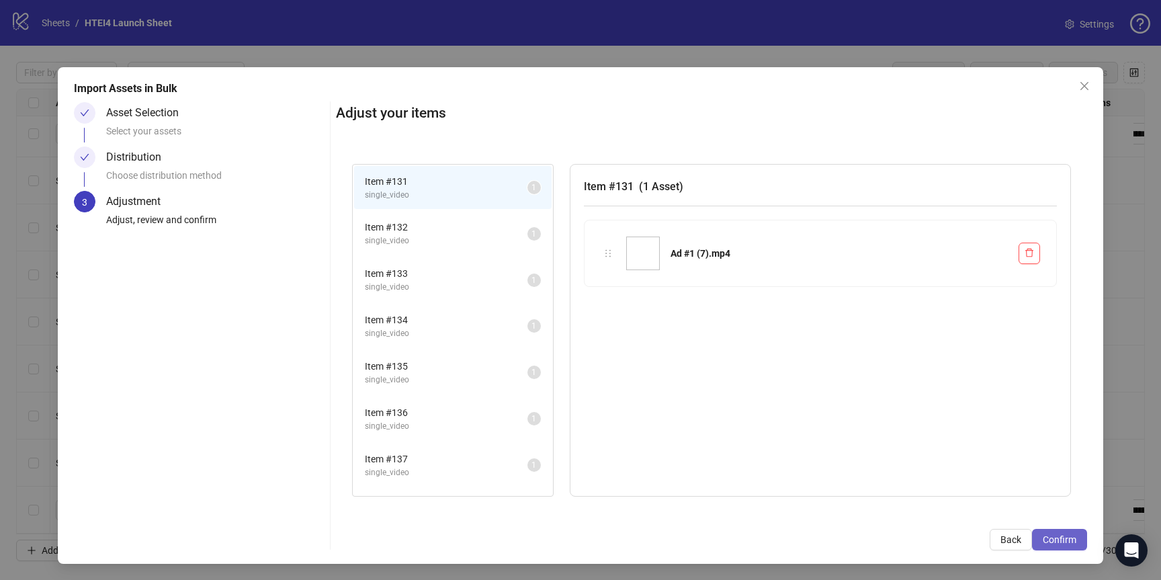
click at [1061, 538] on span "Confirm" at bounding box center [1060, 539] width 34 height 11
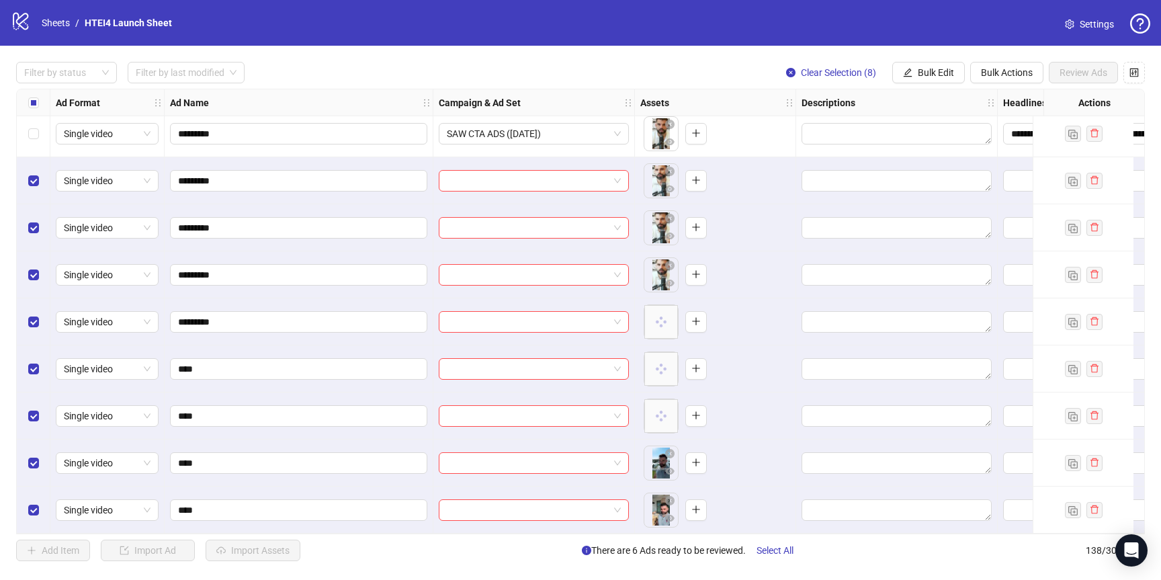
scroll to position [6028, 0]
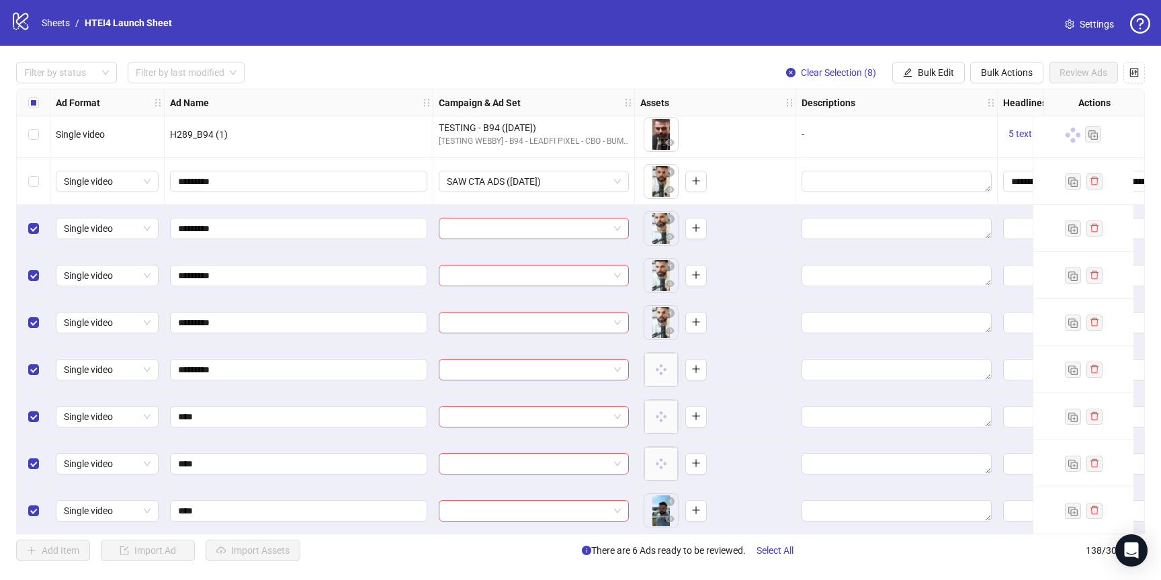
click at [39, 182] on div "Select row 130" at bounding box center [34, 181] width 34 height 47
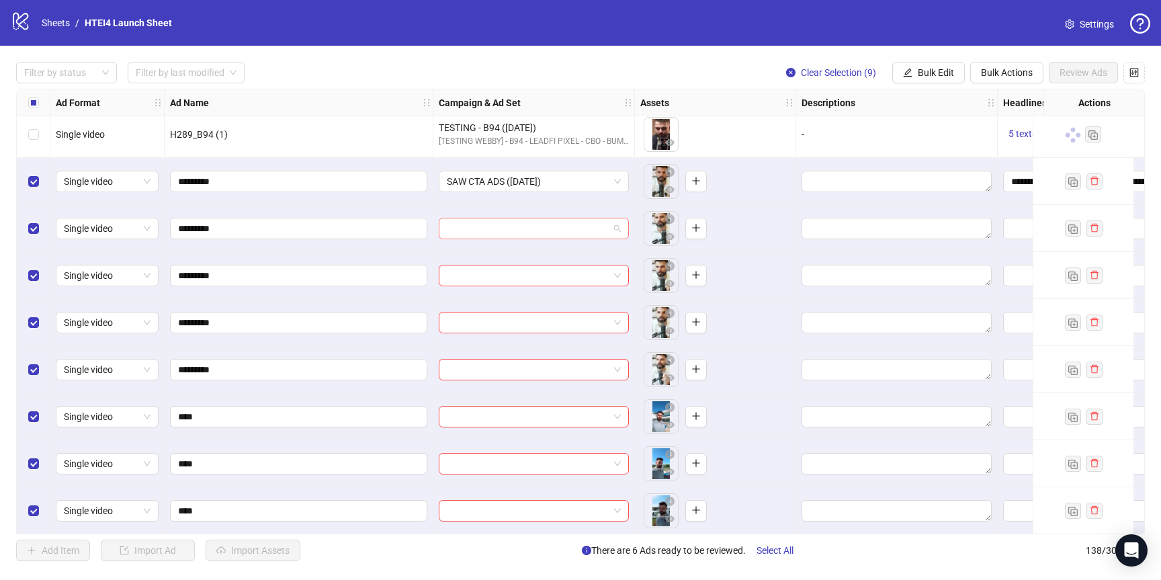
click at [522, 227] on input "search" at bounding box center [528, 228] width 162 height 20
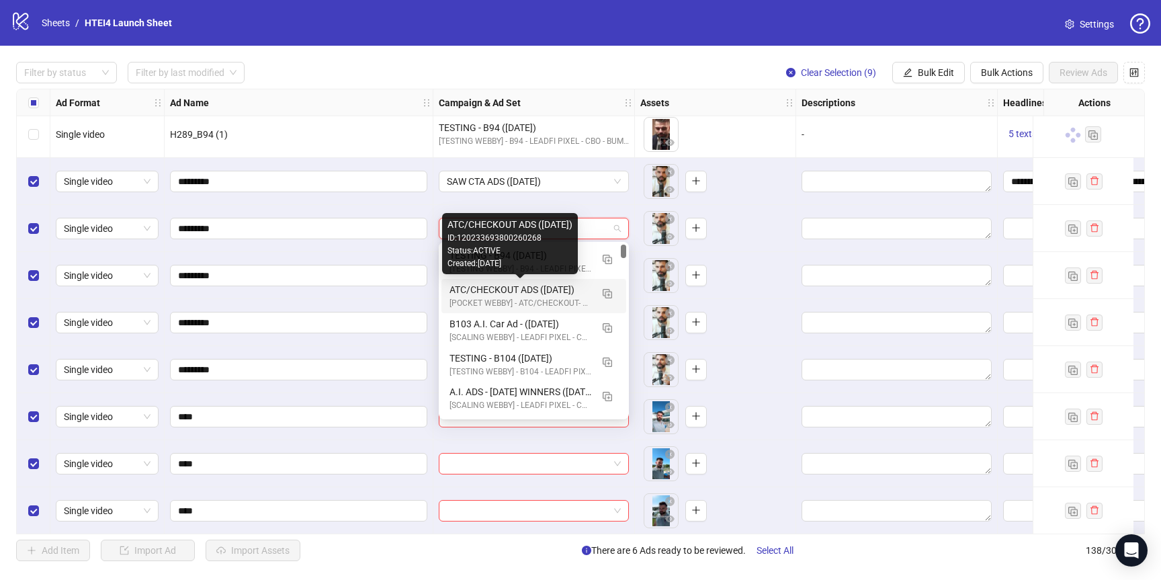
click at [522, 285] on div "ATC/CHECKOUT ADS ([DATE])" at bounding box center [521, 289] width 142 height 15
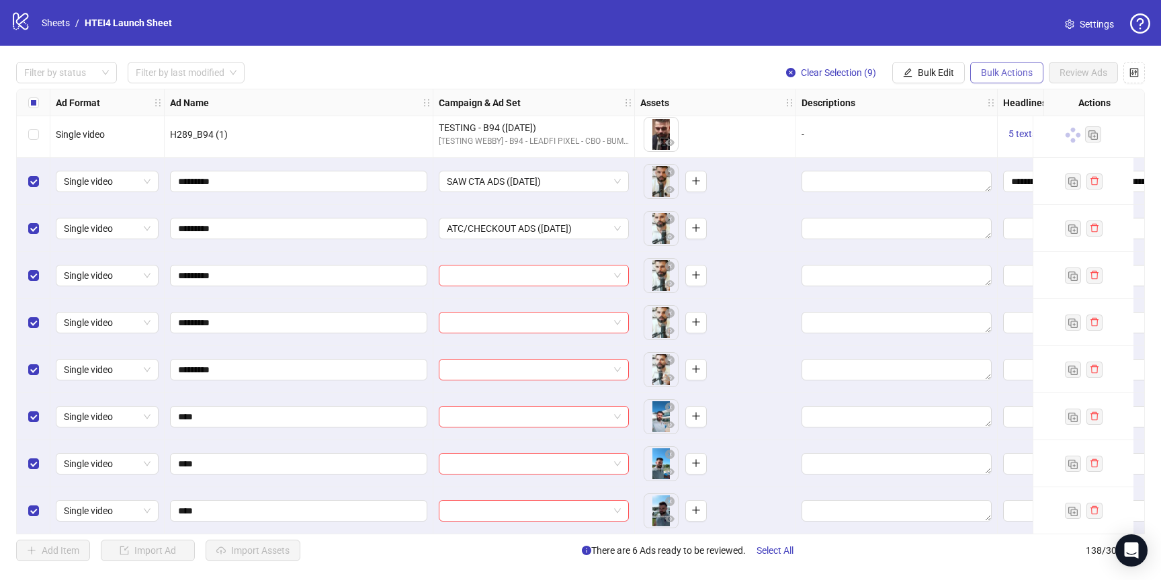
click at [989, 77] on span "Bulk Actions" at bounding box center [1007, 72] width 52 height 11
click at [944, 78] on button "Bulk Edit" at bounding box center [929, 73] width 73 height 22
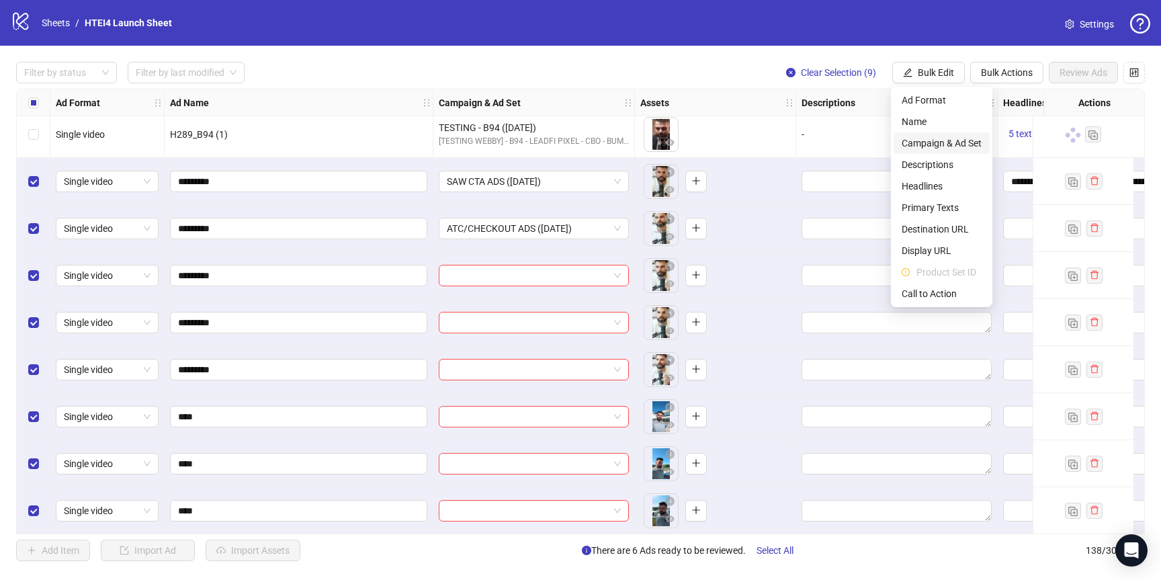
click at [954, 148] on span "Campaign & Ad Set" at bounding box center [942, 143] width 80 height 15
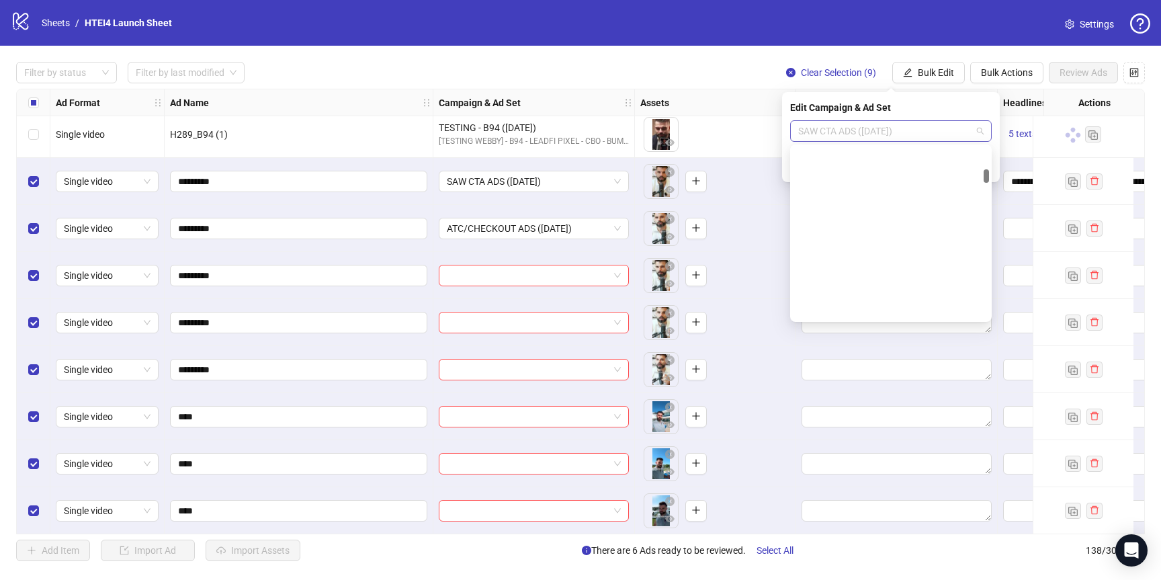
click at [945, 132] on span "SAW CTA ADS ([DATE])" at bounding box center [891, 131] width 186 height 20
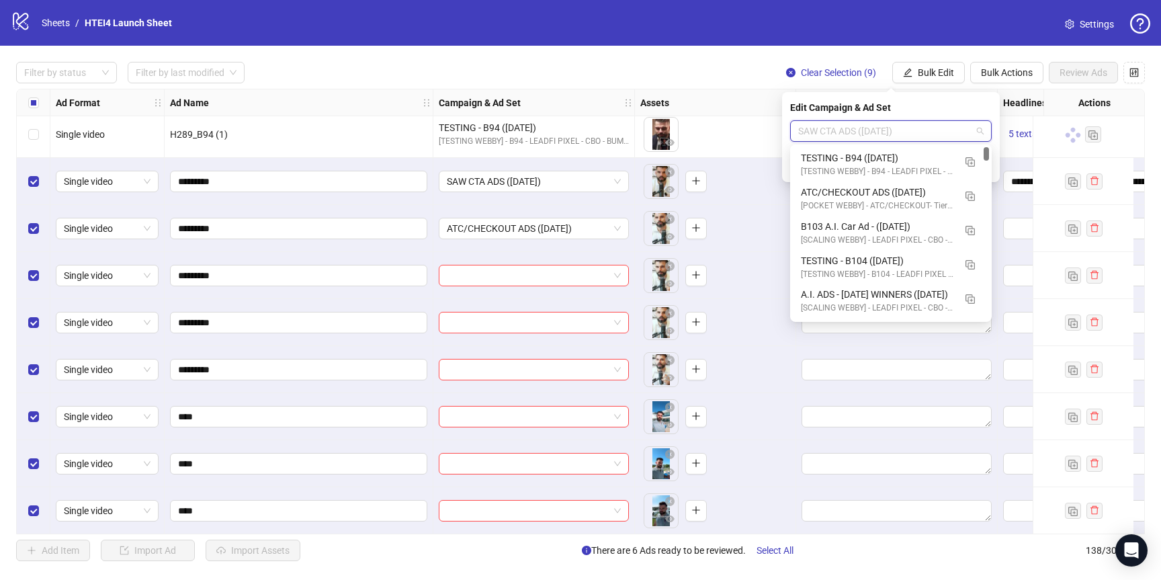
drag, startPoint x: 987, startPoint y: 167, endPoint x: 985, endPoint y: 155, distance: 12.9
click at [988, 143] on body "logo/logo-mobile Sheets / HTEI4 Launch Sheet Settings Filter by status Filter b…" at bounding box center [580, 290] width 1161 height 580
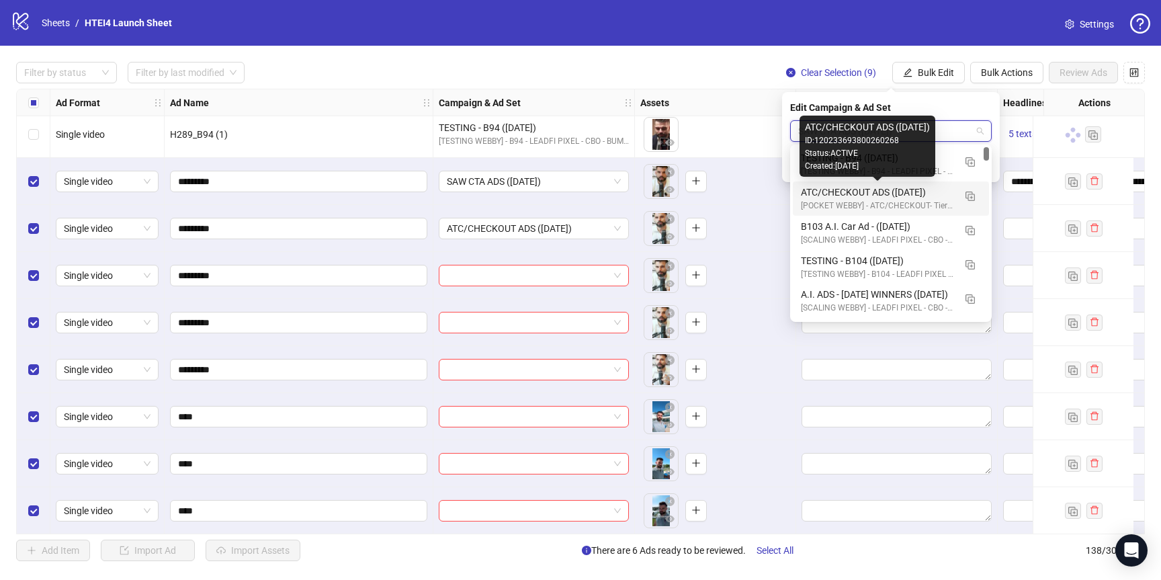
click at [926, 192] on div "ATC/CHECKOUT ADS ([DATE])" at bounding box center [877, 192] width 153 height 15
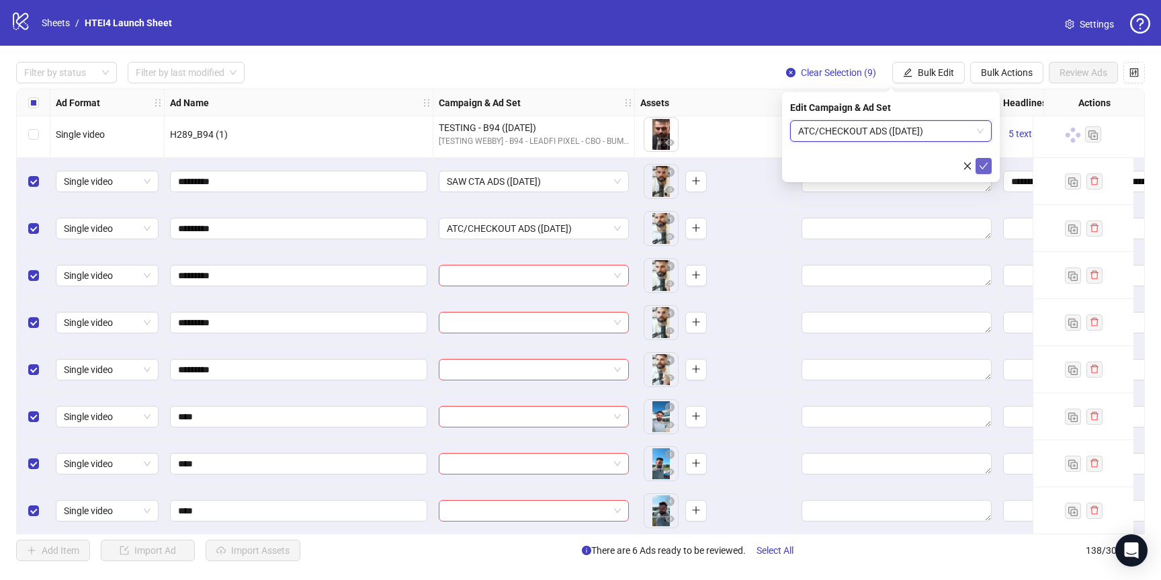
click at [987, 170] on icon "check" at bounding box center [983, 165] width 9 height 9
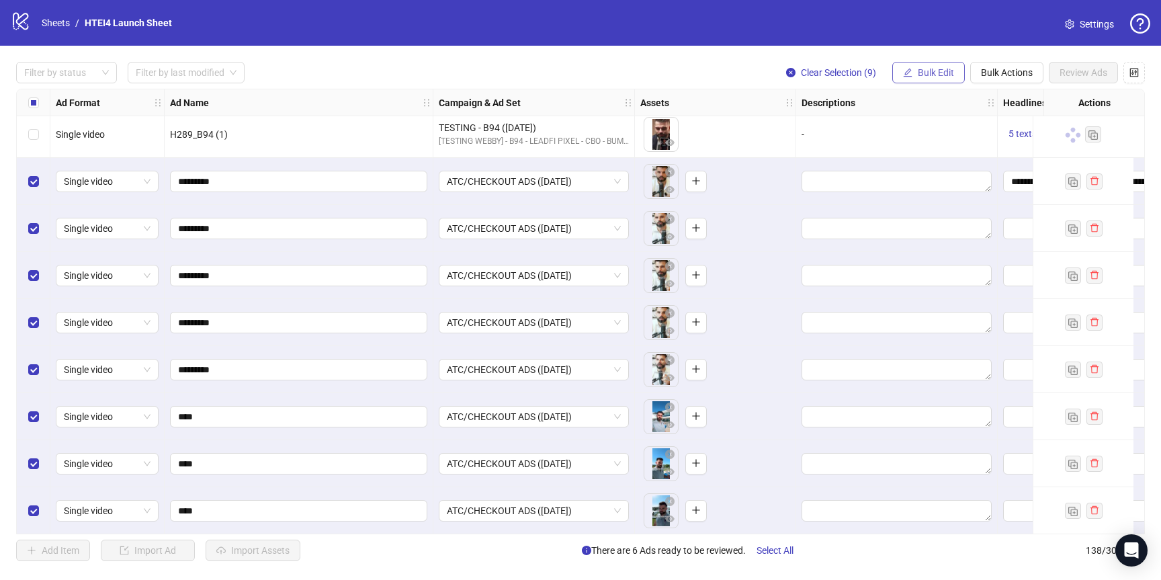
click at [928, 83] on button "Bulk Edit" at bounding box center [929, 73] width 73 height 22
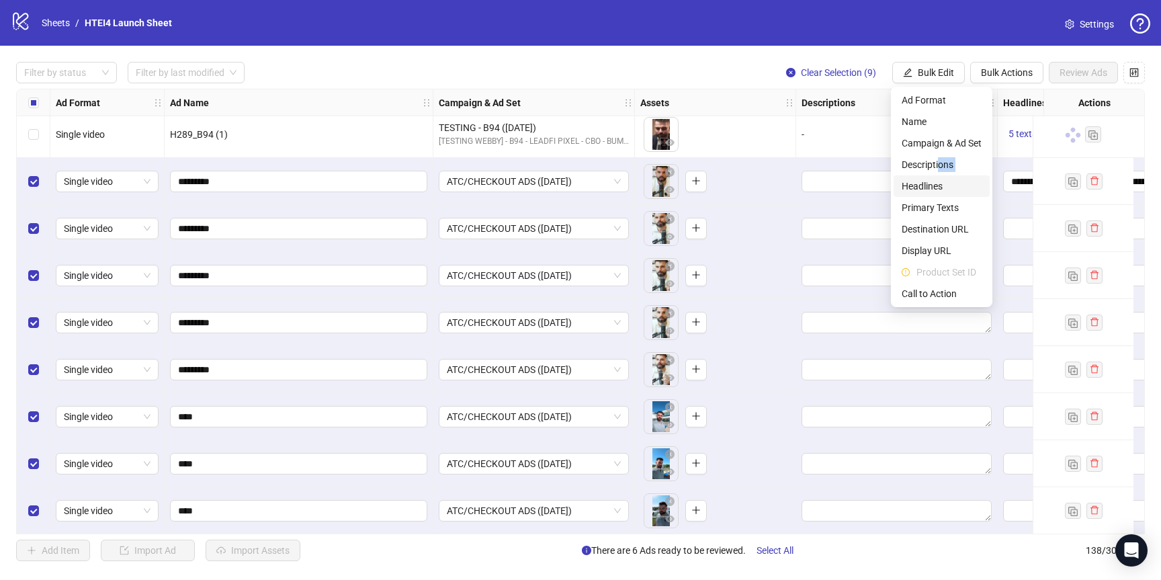
drag, startPoint x: 938, startPoint y: 161, endPoint x: 938, endPoint y: 178, distance: 16.8
click at [938, 178] on ul "Ad Format Name Campaign & Ad Set Descriptions Headlines Primary Texts Destinati…" at bounding box center [941, 197] width 101 height 220
click at [938, 180] on span "Headlines" at bounding box center [942, 186] width 80 height 15
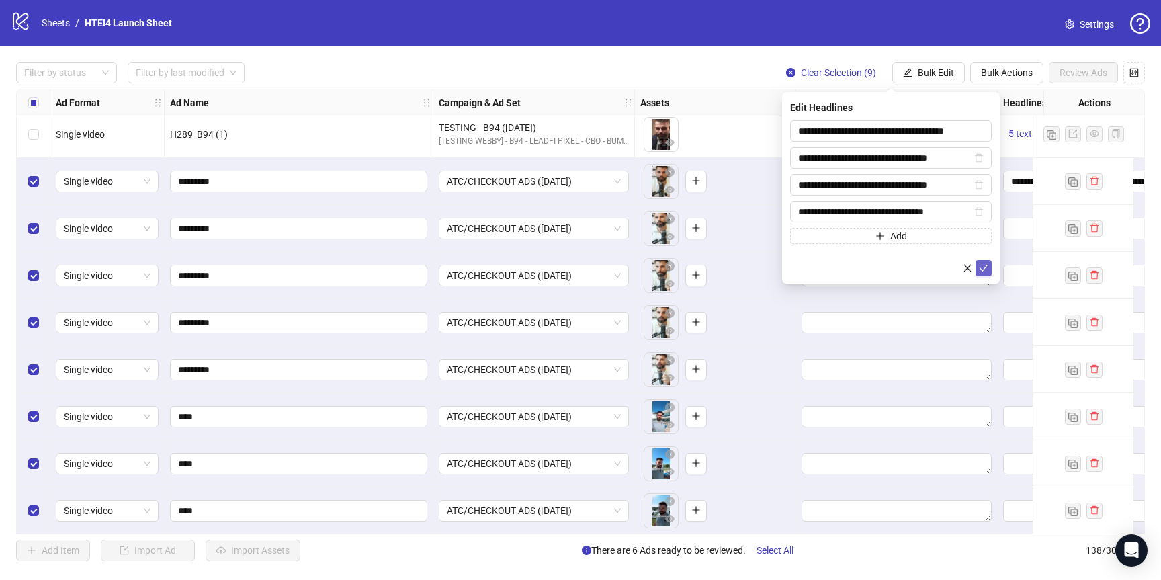
click at [987, 265] on icon "check" at bounding box center [984, 268] width 9 height 7
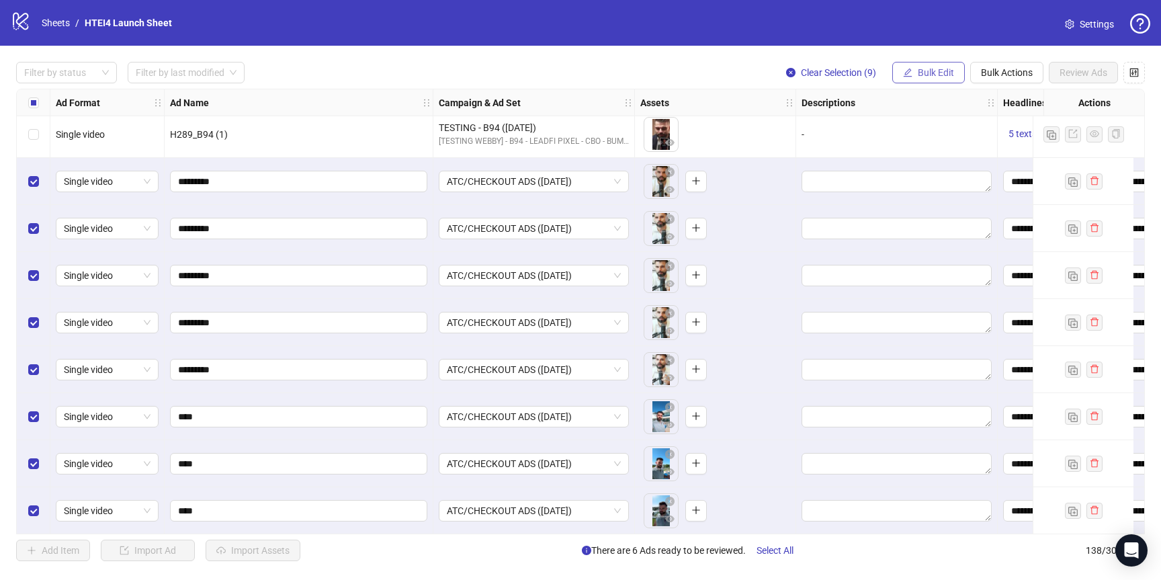
click at [951, 72] on span "Bulk Edit" at bounding box center [936, 72] width 36 height 11
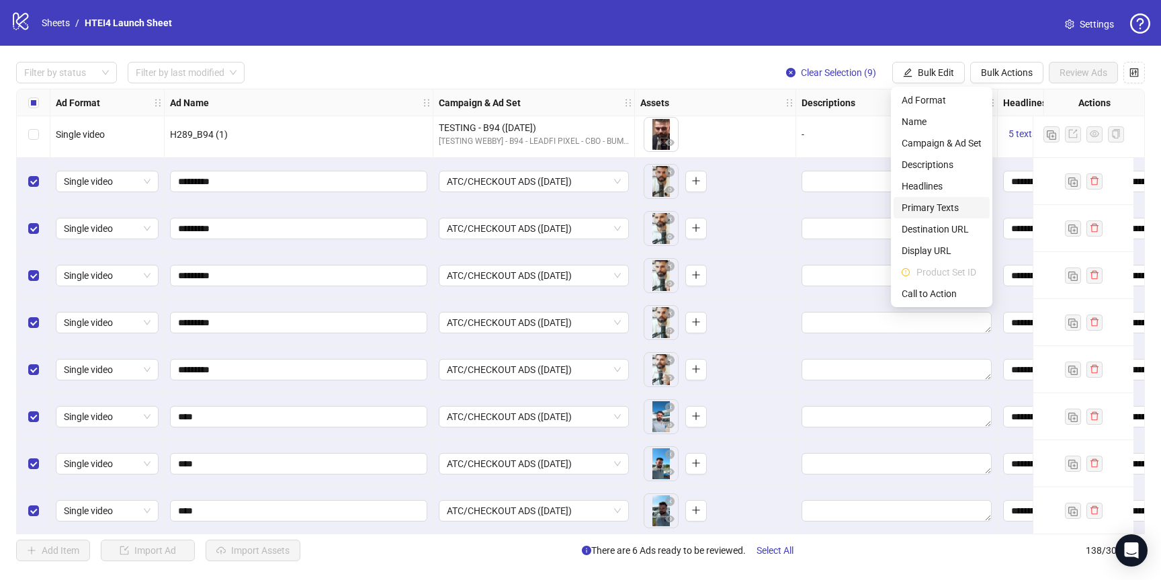
click at [934, 212] on span "Primary Texts" at bounding box center [942, 207] width 80 height 15
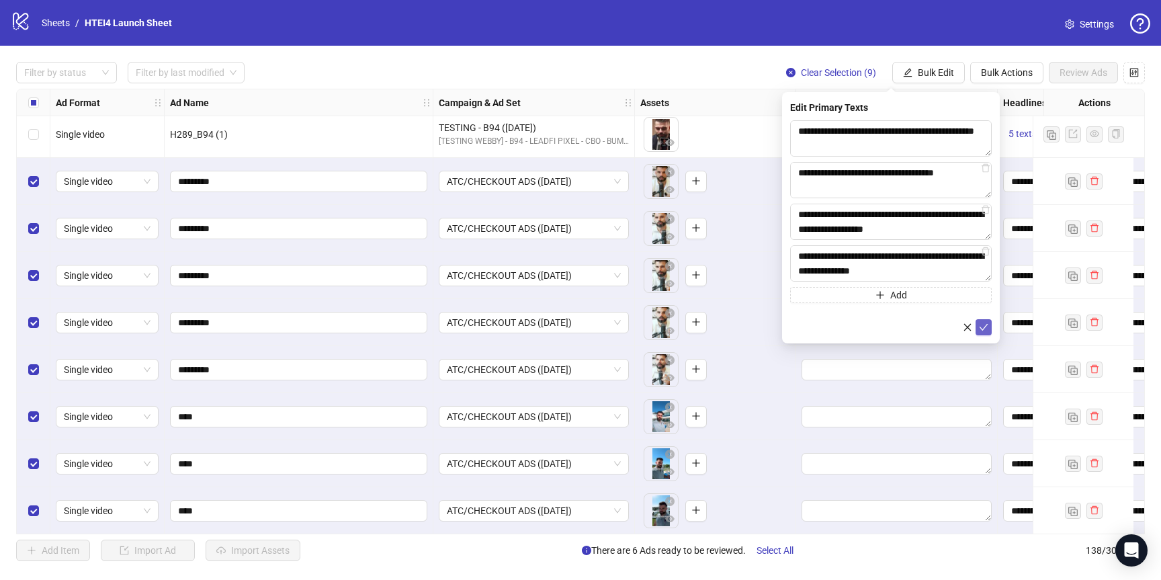
click at [990, 327] on button "submit" at bounding box center [984, 327] width 16 height 16
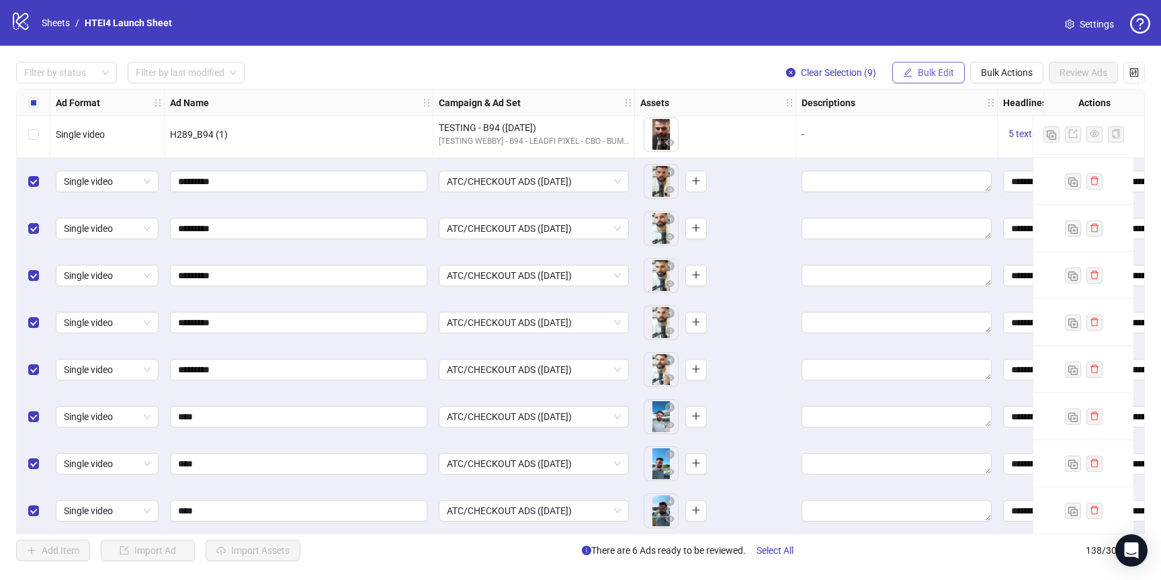
click at [936, 63] on button "Bulk Edit" at bounding box center [929, 73] width 73 height 22
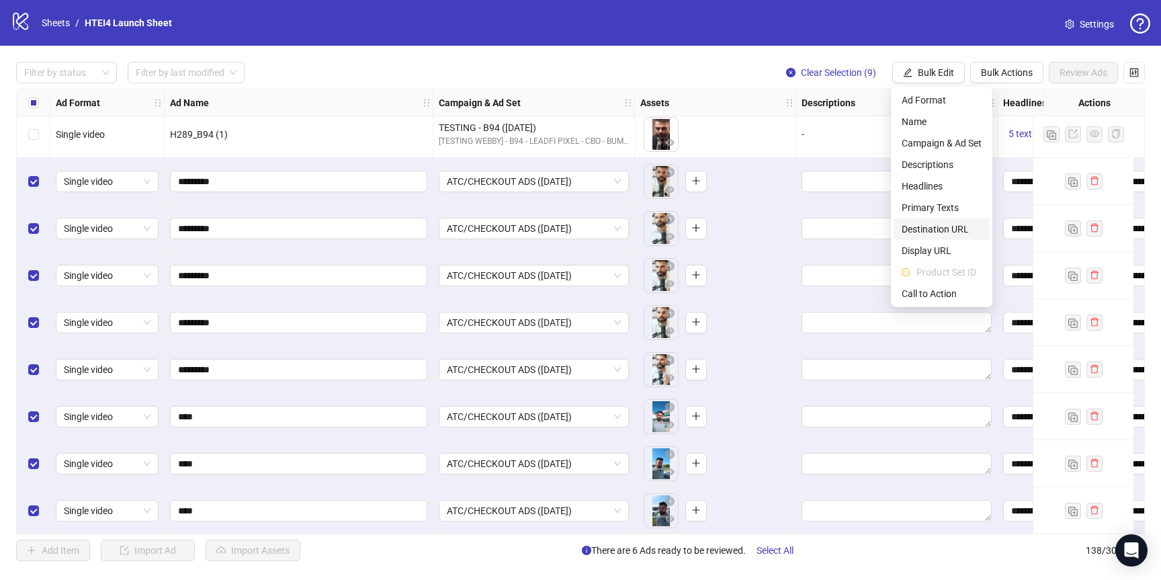
click at [940, 228] on span "Destination URL" at bounding box center [942, 229] width 80 height 15
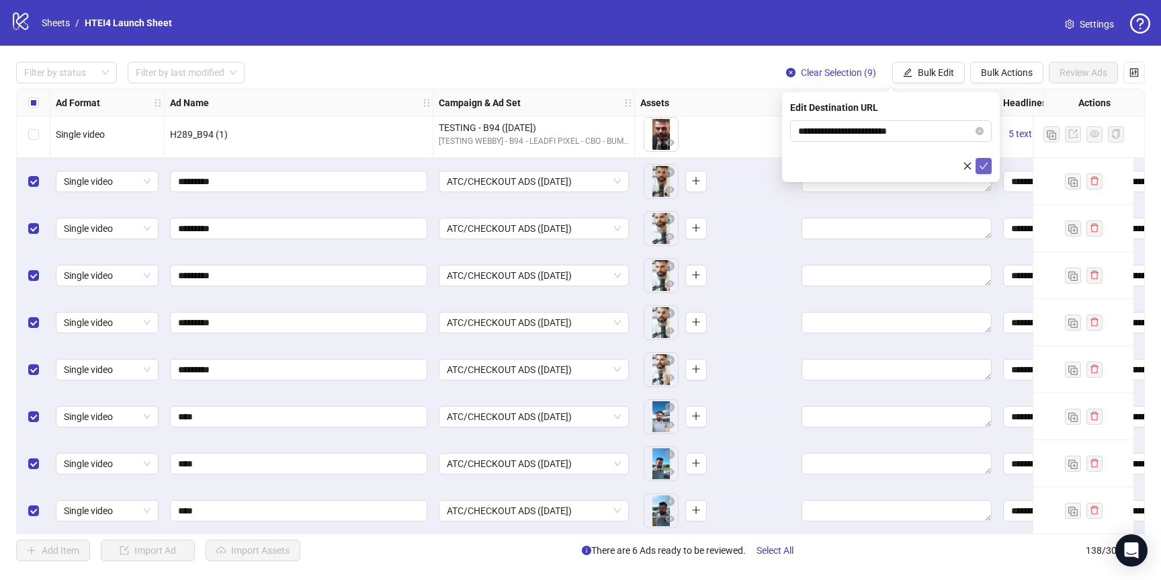
click at [978, 158] on button "submit" at bounding box center [984, 166] width 16 height 16
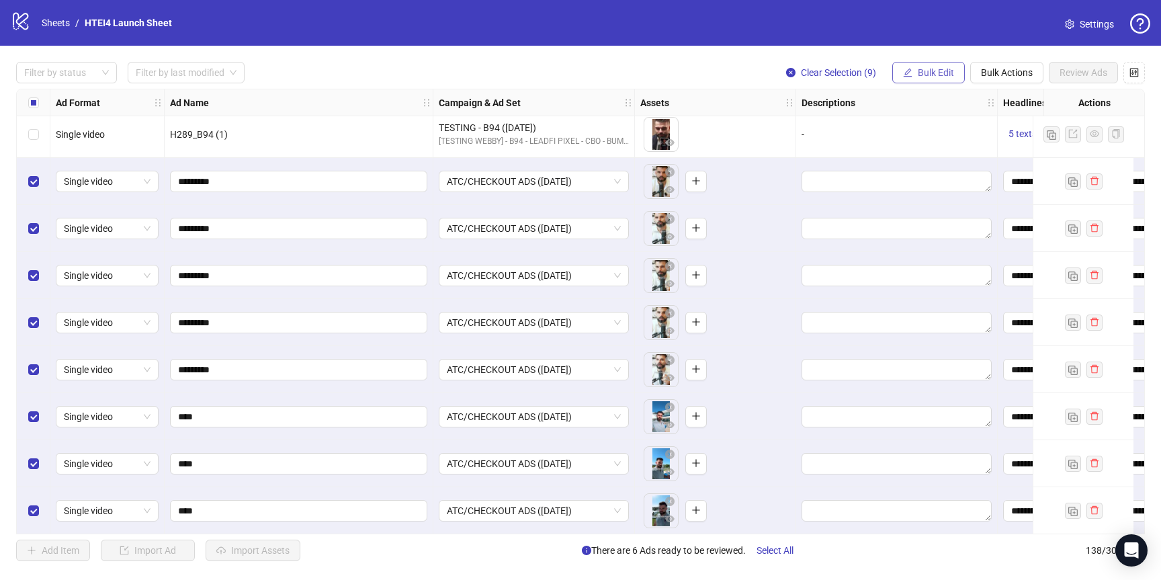
click at [941, 73] on span "Bulk Edit" at bounding box center [936, 72] width 36 height 11
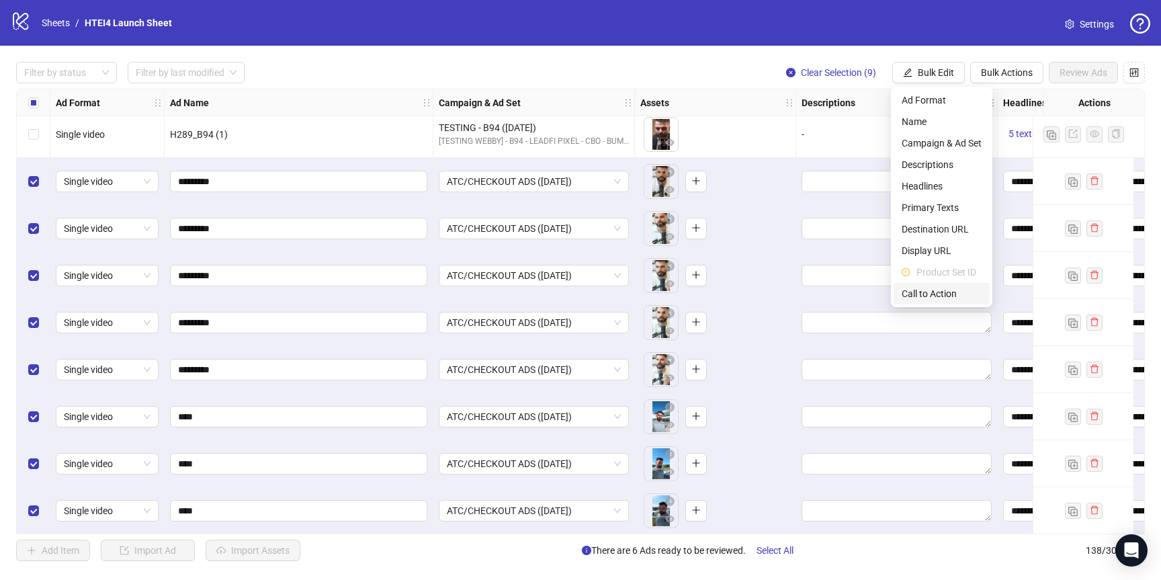
click at [941, 285] on li "Call to Action" at bounding box center [942, 294] width 96 height 22
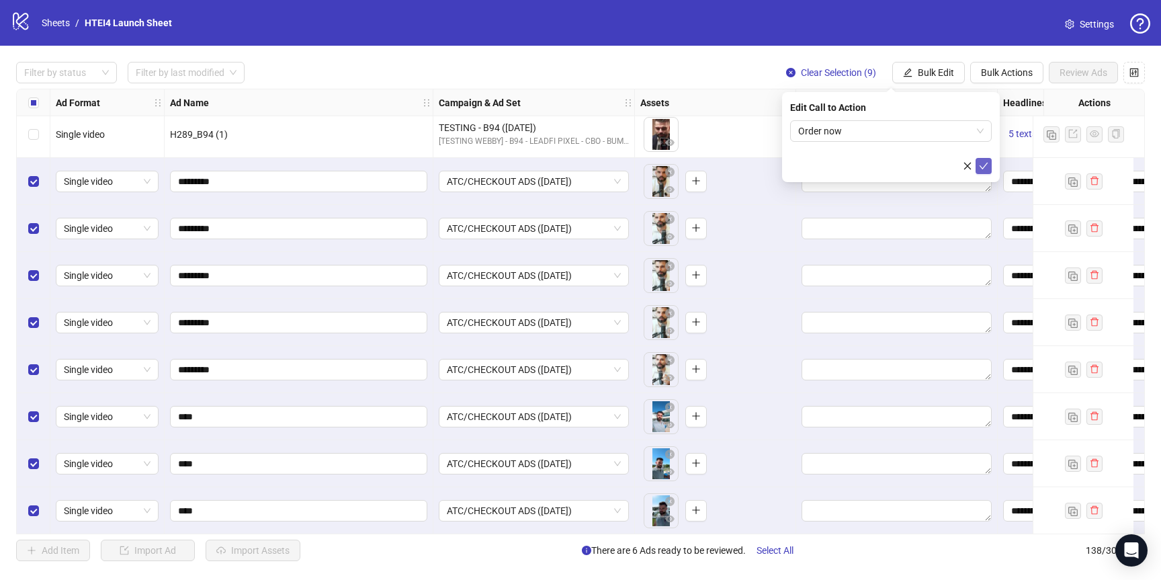
click at [991, 171] on button "submit" at bounding box center [984, 166] width 16 height 16
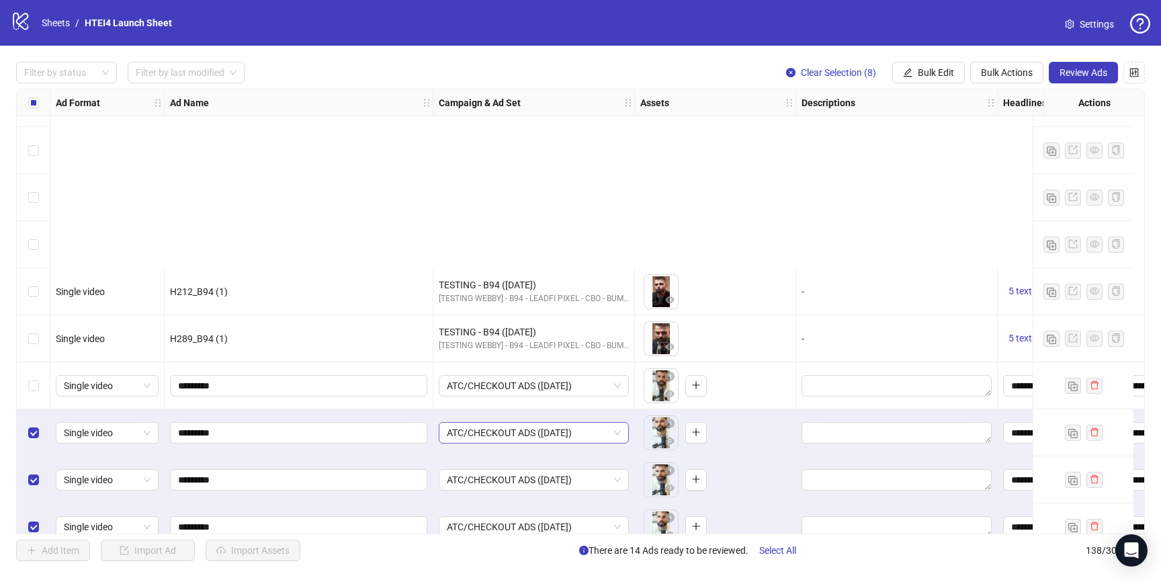
scroll to position [6081, 0]
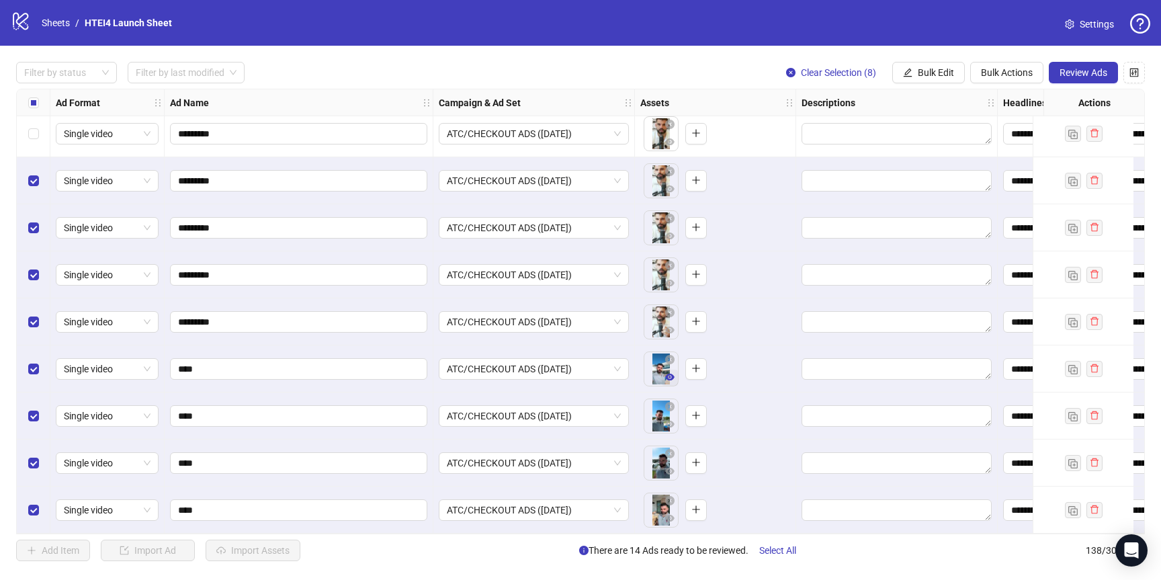
click at [673, 374] on icon "eye" at bounding box center [669, 377] width 9 height 7
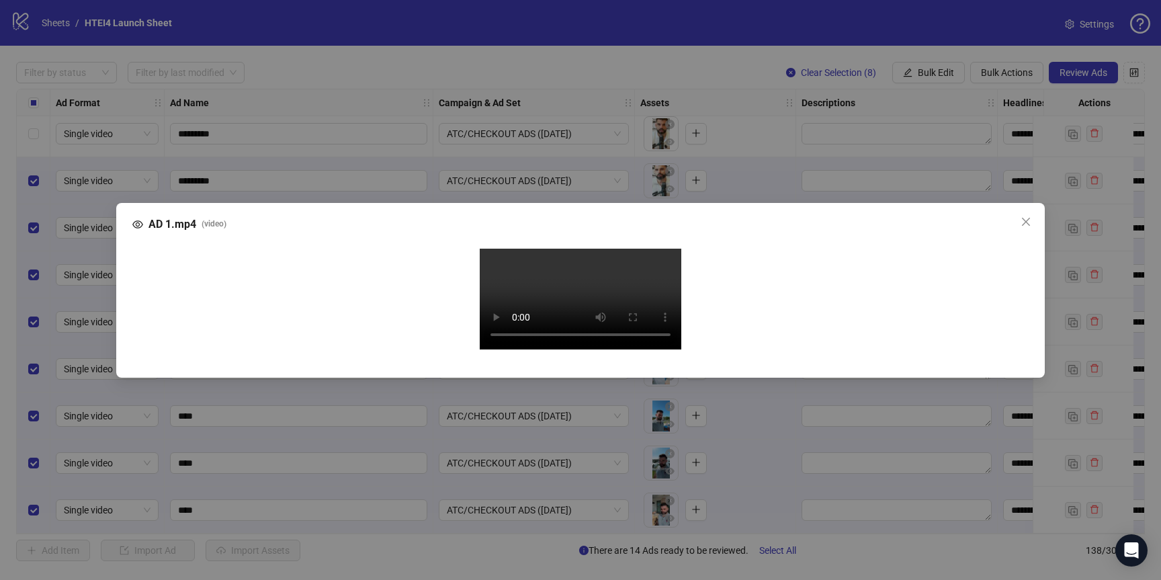
click at [1073, 79] on div "AD 1.mp4 ( video ) Your browser does not support the video tag." at bounding box center [580, 290] width 1161 height 580
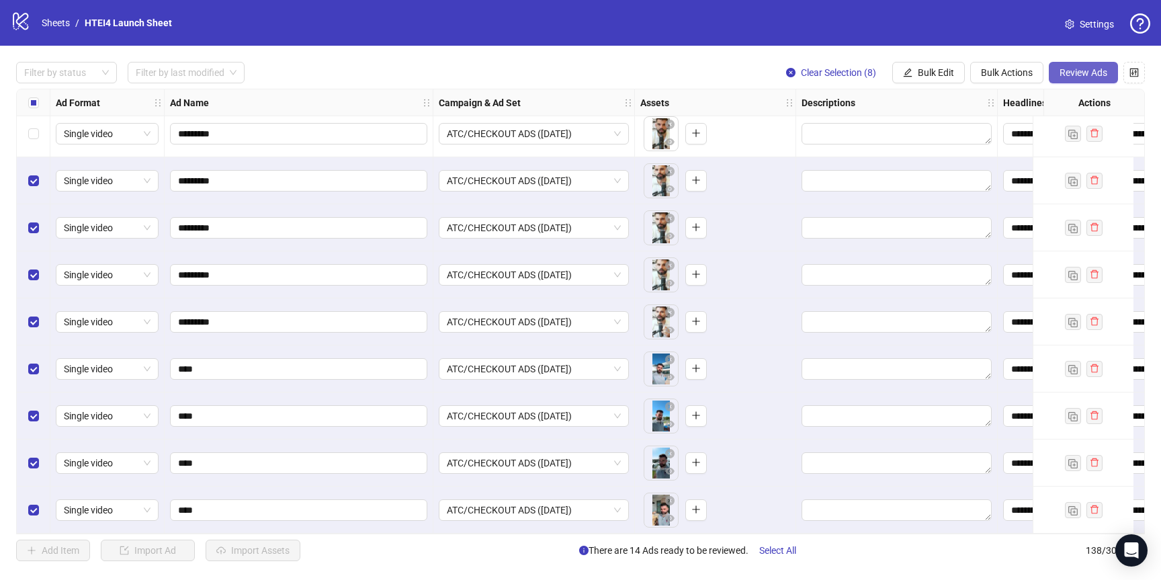
click at [1073, 72] on span "Review Ads" at bounding box center [1084, 72] width 48 height 11
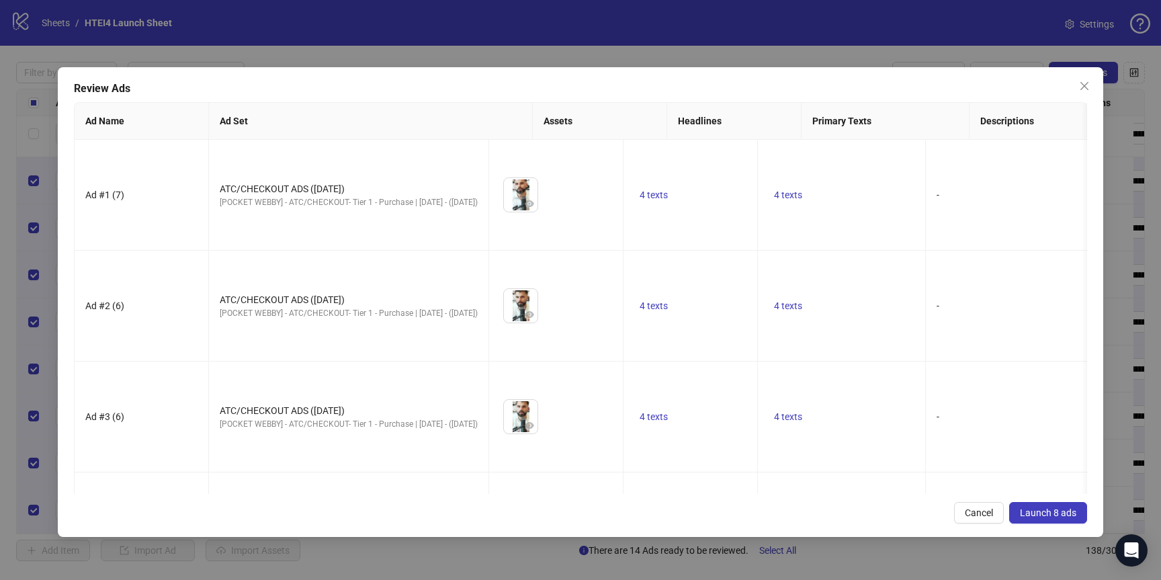
click at [1039, 507] on span "Launch 8 ads" at bounding box center [1048, 512] width 56 height 11
